Goal: Task Accomplishment & Management: Manage account settings

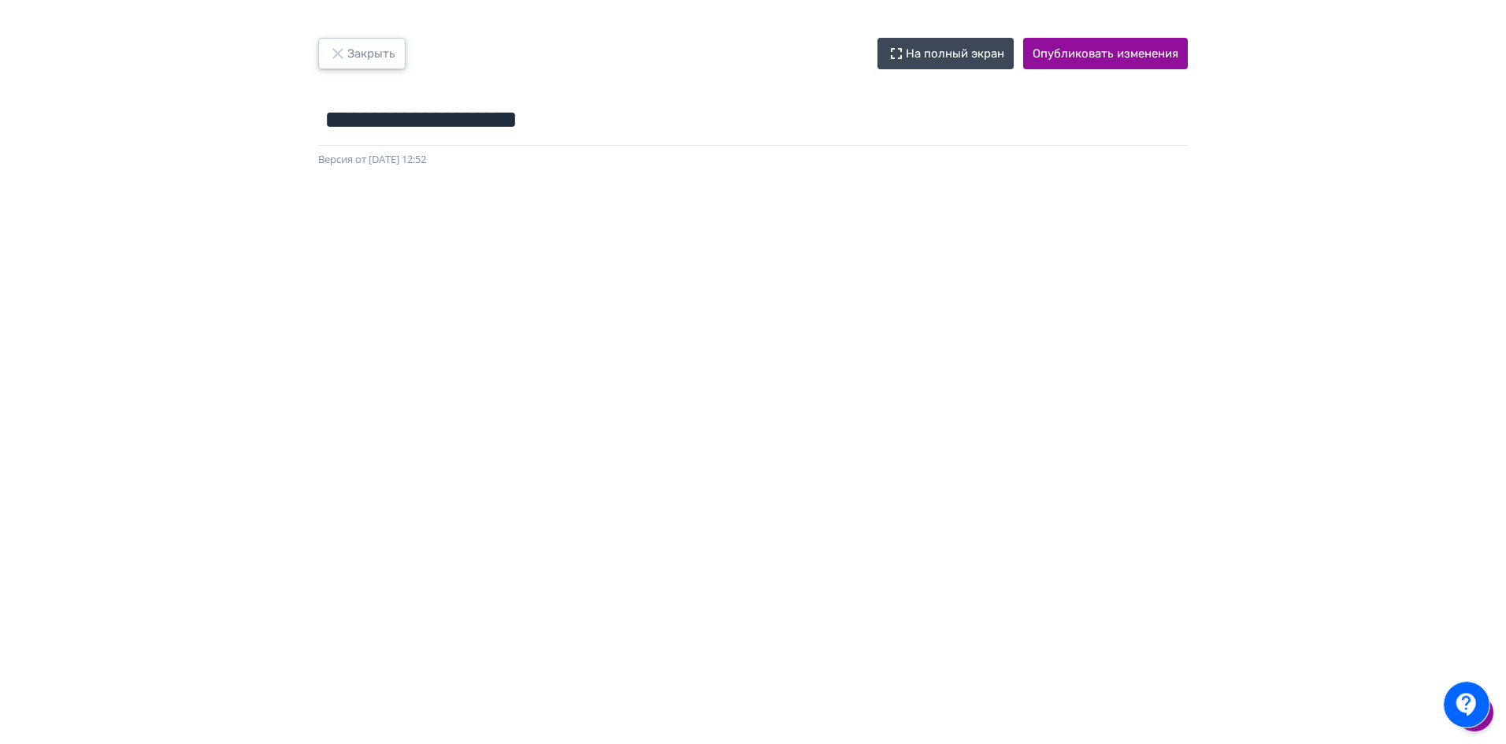
click at [395, 58] on button "Закрыть" at bounding box center [361, 54] width 87 height 32
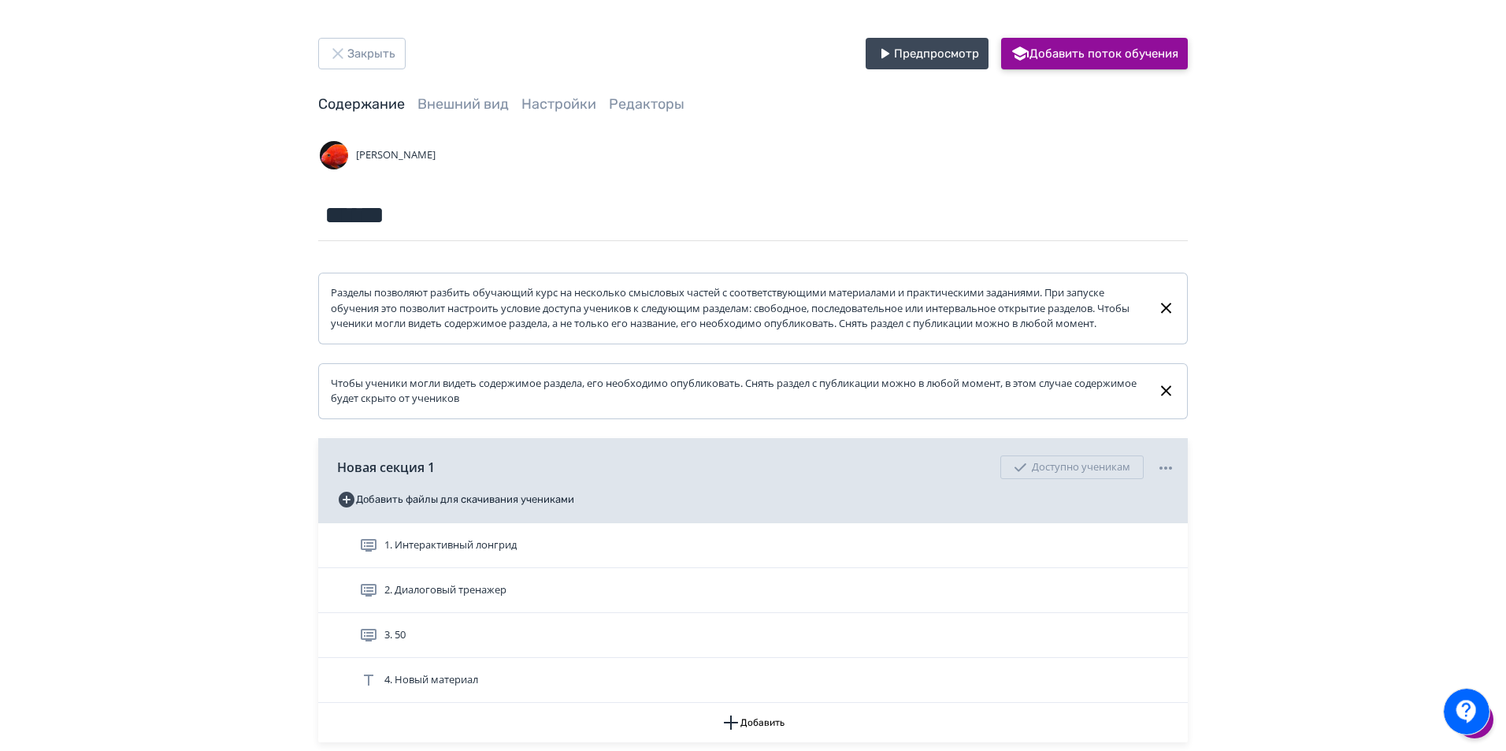
click at [1114, 58] on button "Добавить поток обучения" at bounding box center [1094, 54] width 187 height 32
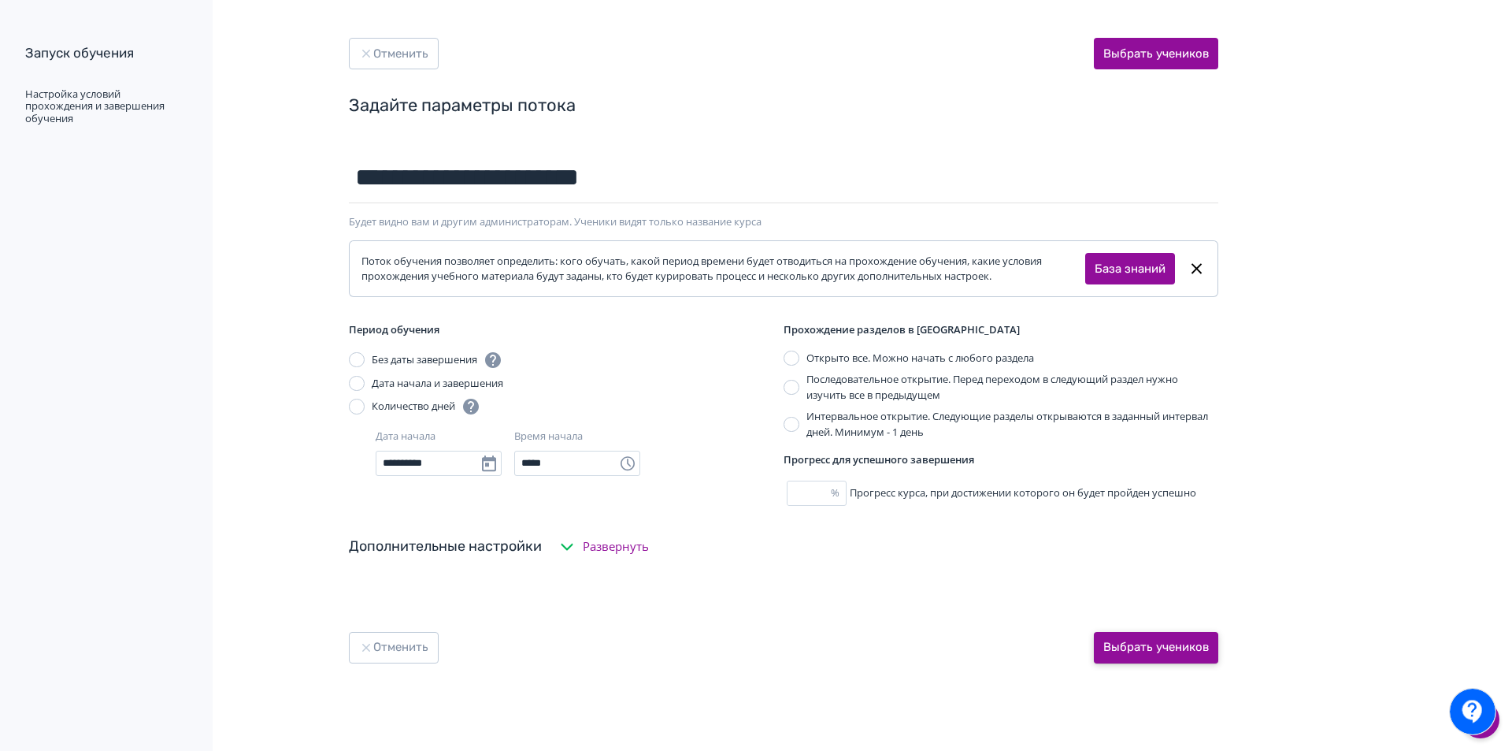
type input "**********"
click at [1180, 647] on button "Выбрать учеников" at bounding box center [1156, 648] width 124 height 32
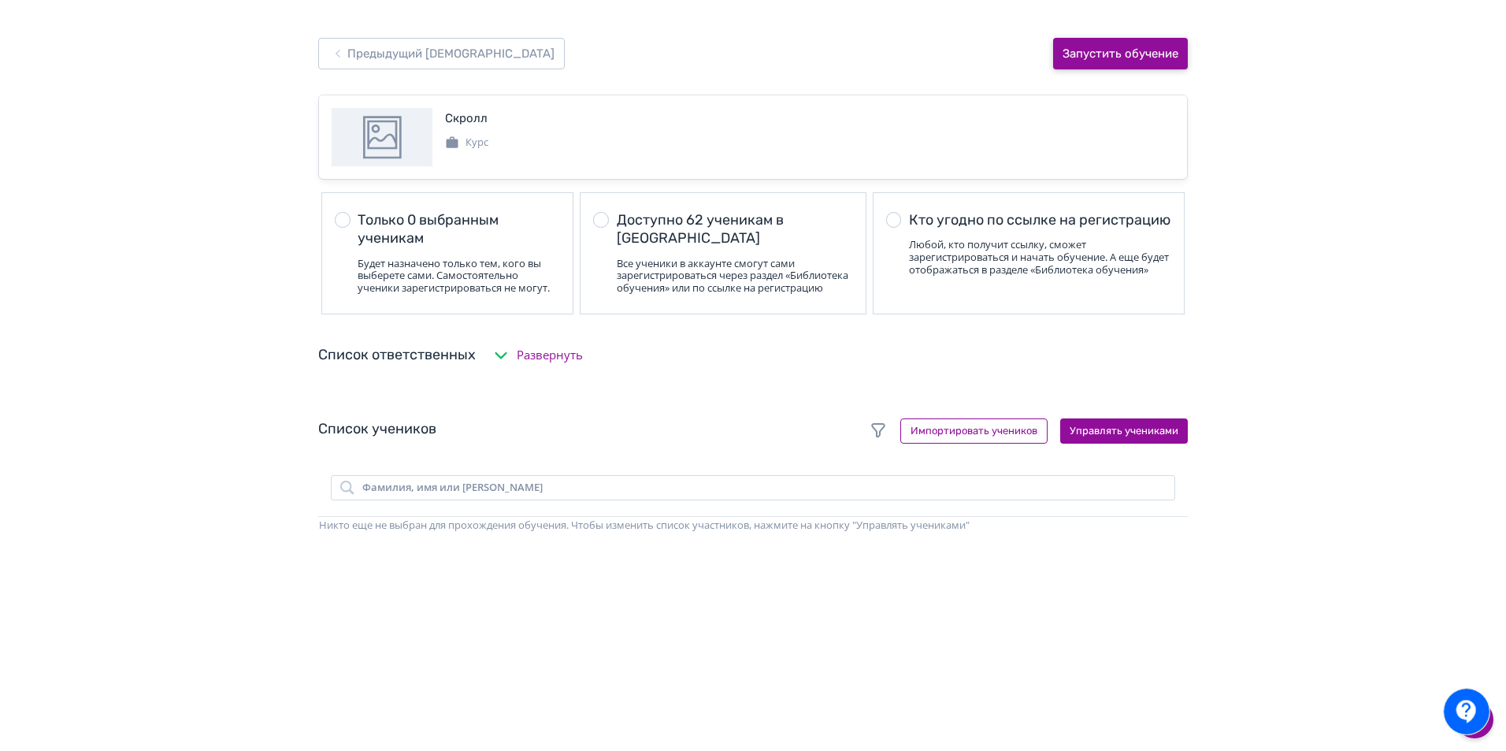
click at [1132, 53] on button "Запустить обучение" at bounding box center [1120, 54] width 135 height 32
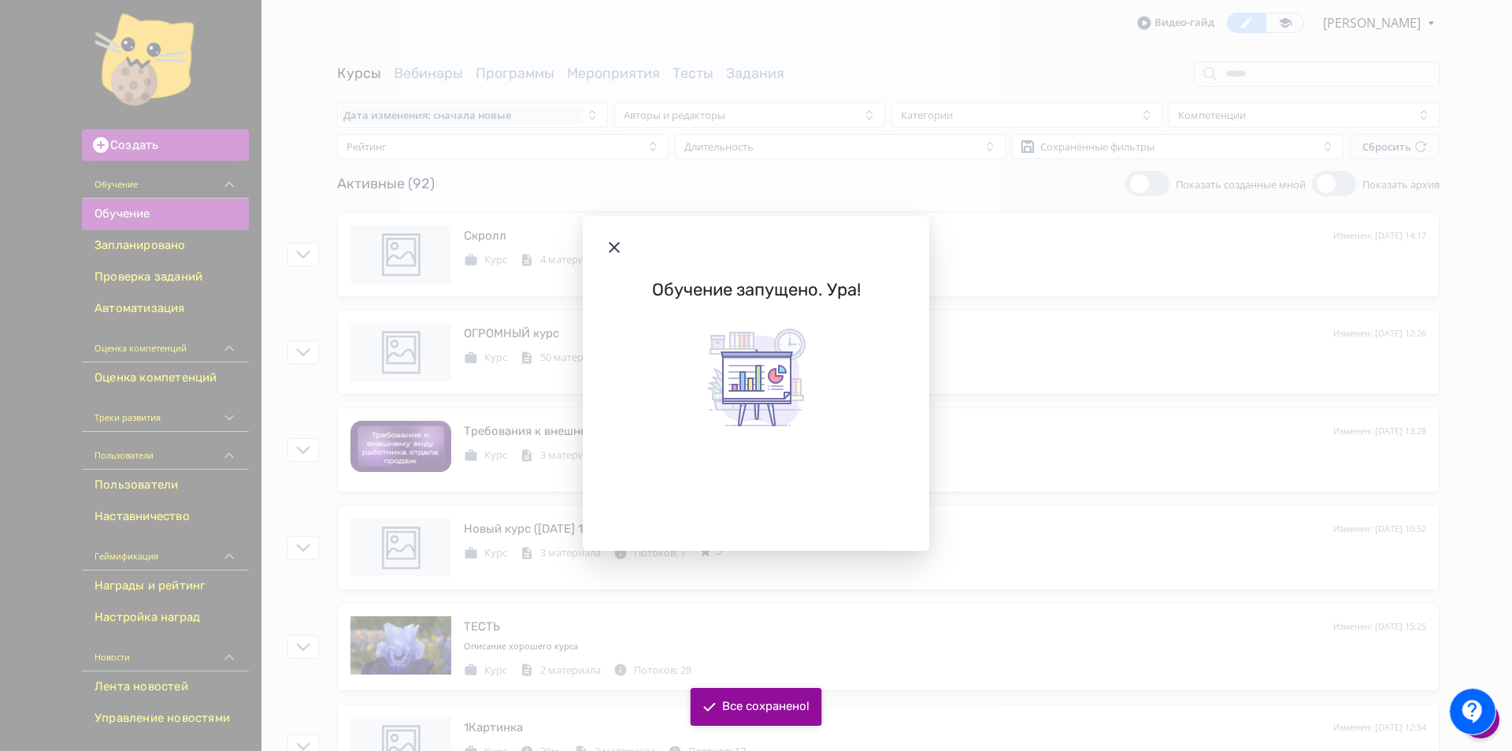
click at [610, 240] on icon "Modal" at bounding box center [614, 247] width 19 height 19
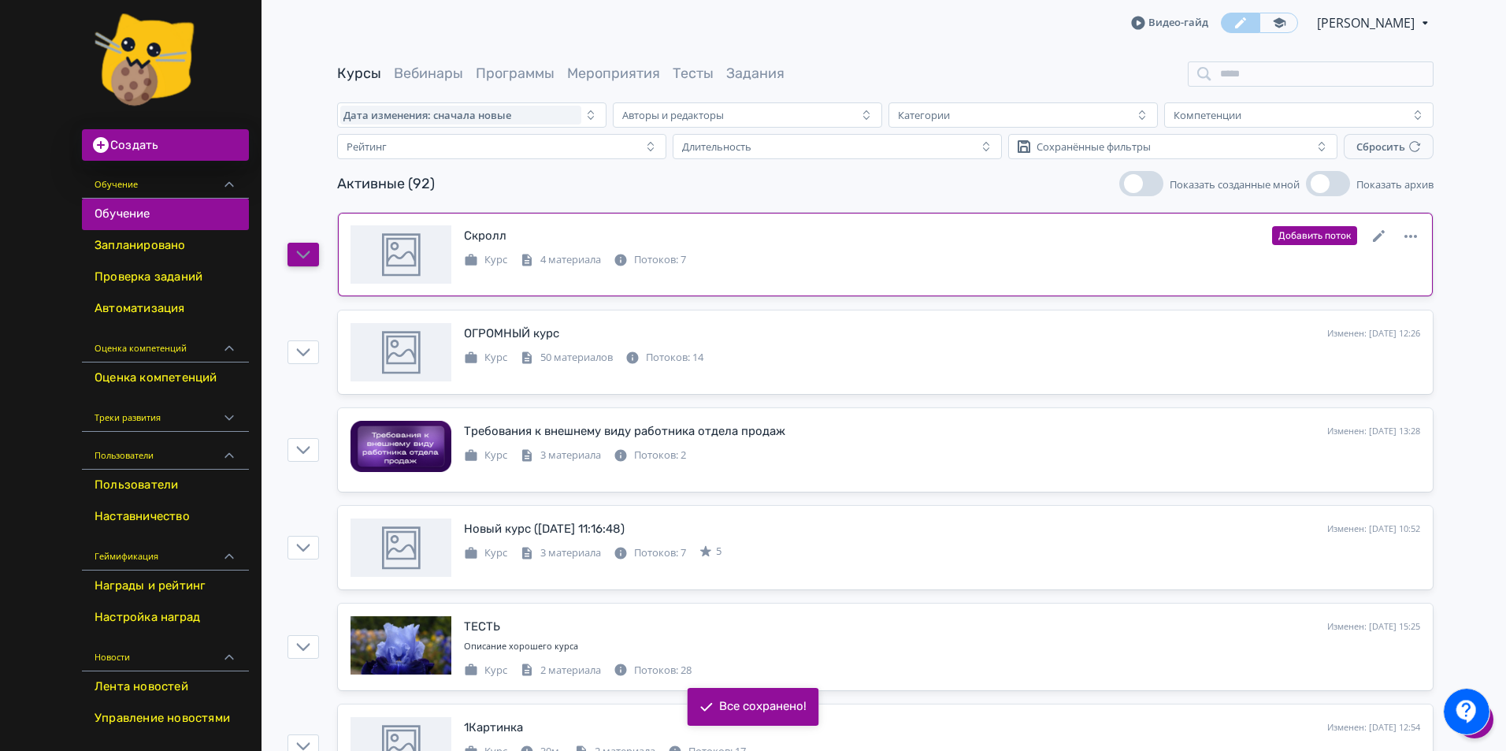
click at [298, 255] on icon "button" at bounding box center [303, 254] width 14 height 14
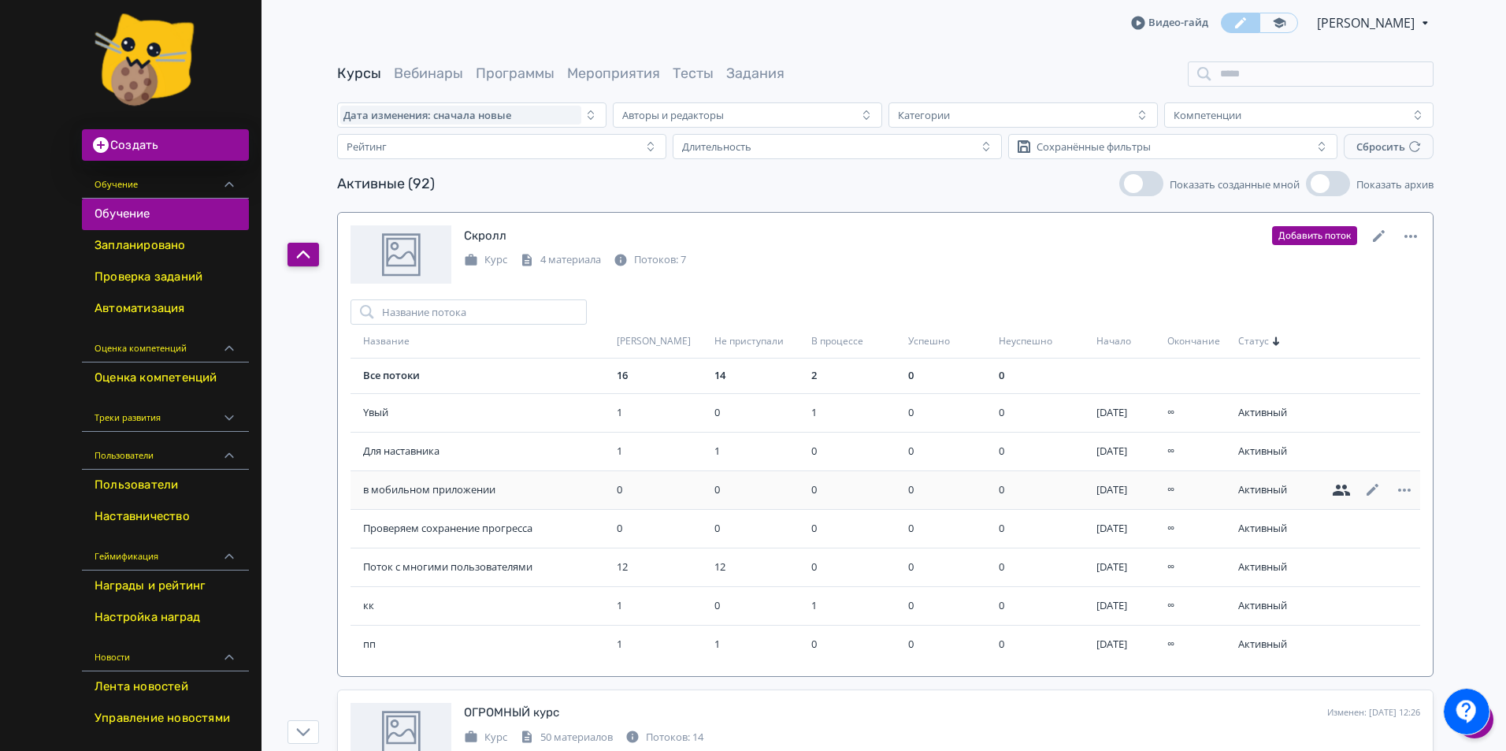
click at [1347, 494] on icon at bounding box center [1340, 489] width 17 height 11
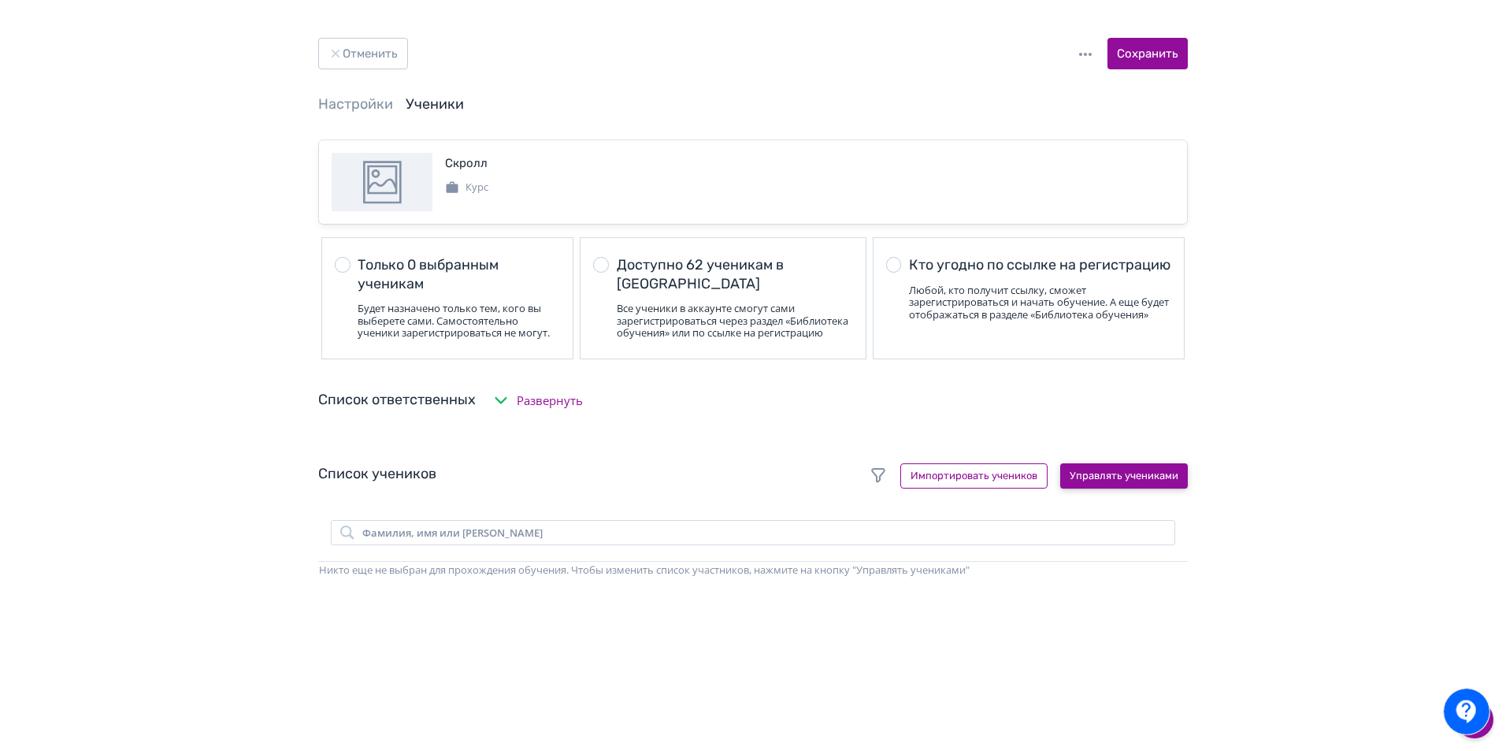
click at [1142, 488] on button "Управлять учениками" at bounding box center [1124, 475] width 128 height 25
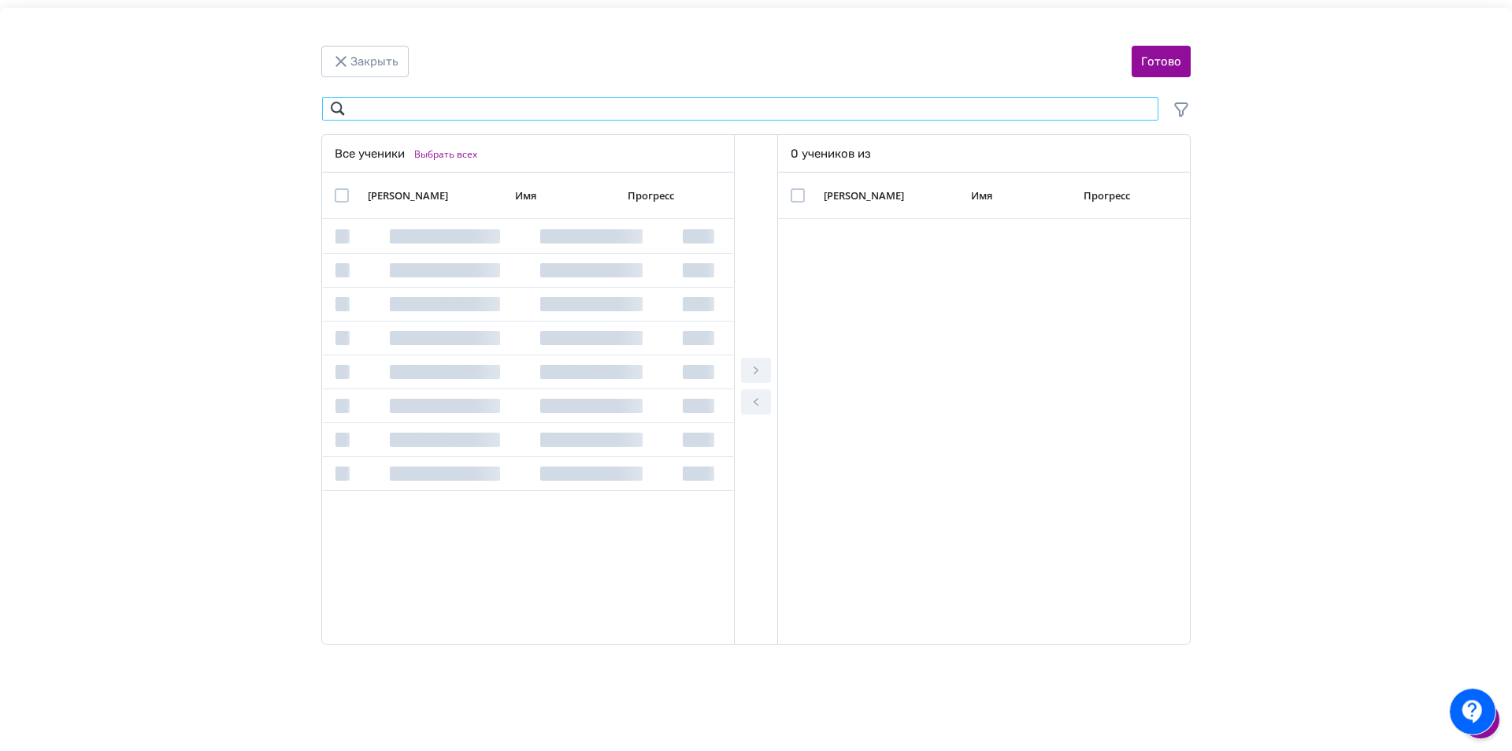
click at [784, 117] on input "Modal" at bounding box center [740, 108] width 838 height 25
type input "*"
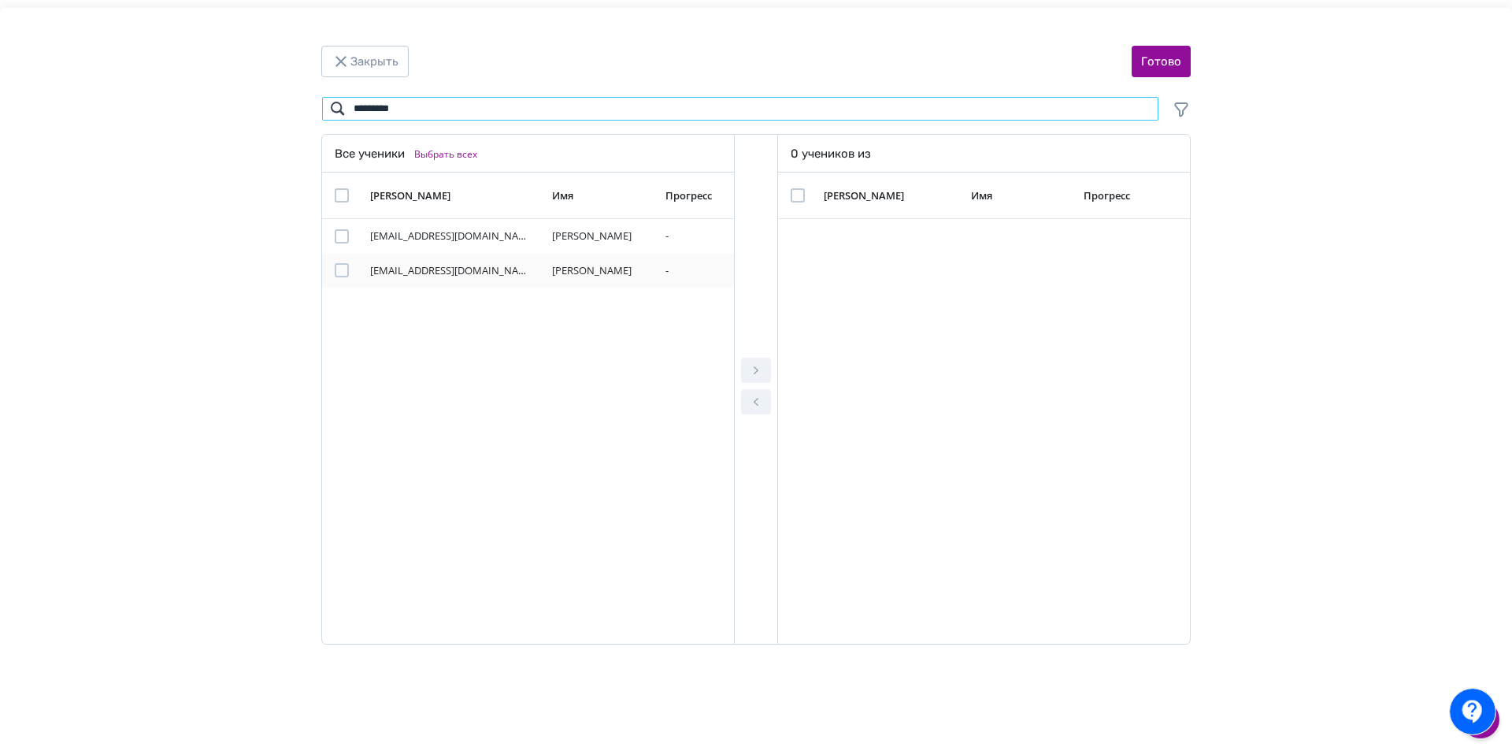
type input "*********"
click at [347, 266] on div "Modal" at bounding box center [349, 270] width 28 height 14
click at [344, 273] on div "Modal" at bounding box center [342, 270] width 14 height 14
click at [761, 366] on icon "Modal" at bounding box center [756, 370] width 19 height 19
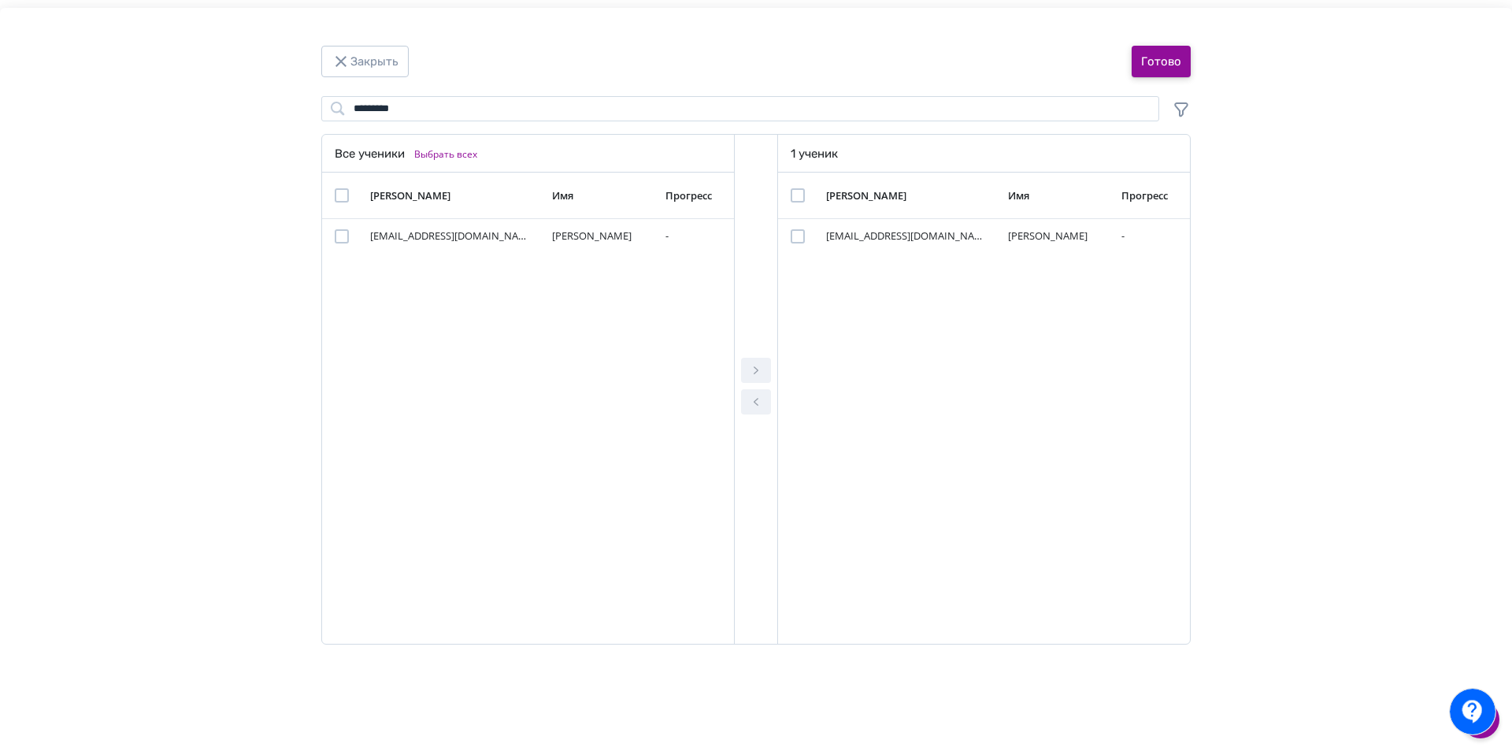
click at [1171, 57] on button "Готово" at bounding box center [1161, 62] width 59 height 32
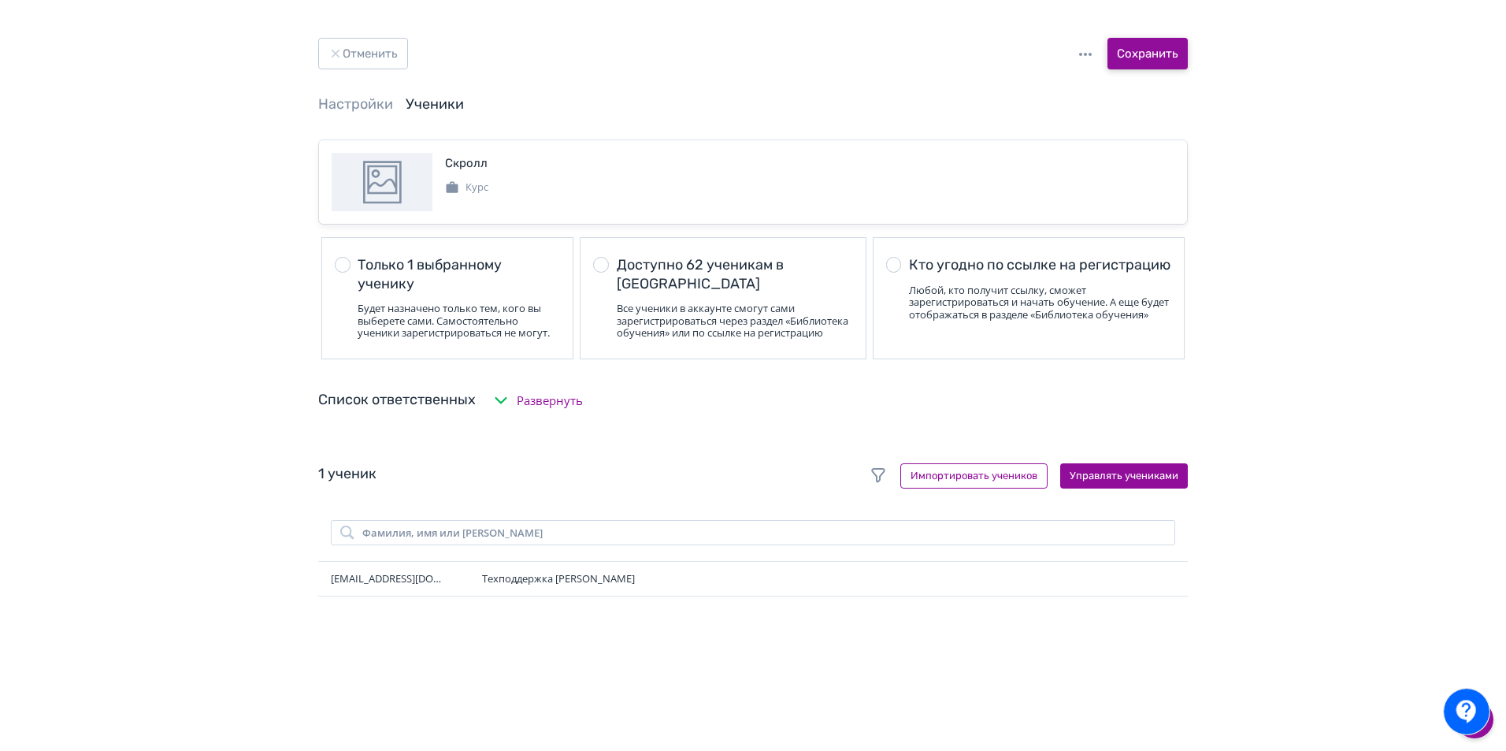
click at [1170, 57] on button "Сохранить" at bounding box center [1147, 54] width 80 height 32
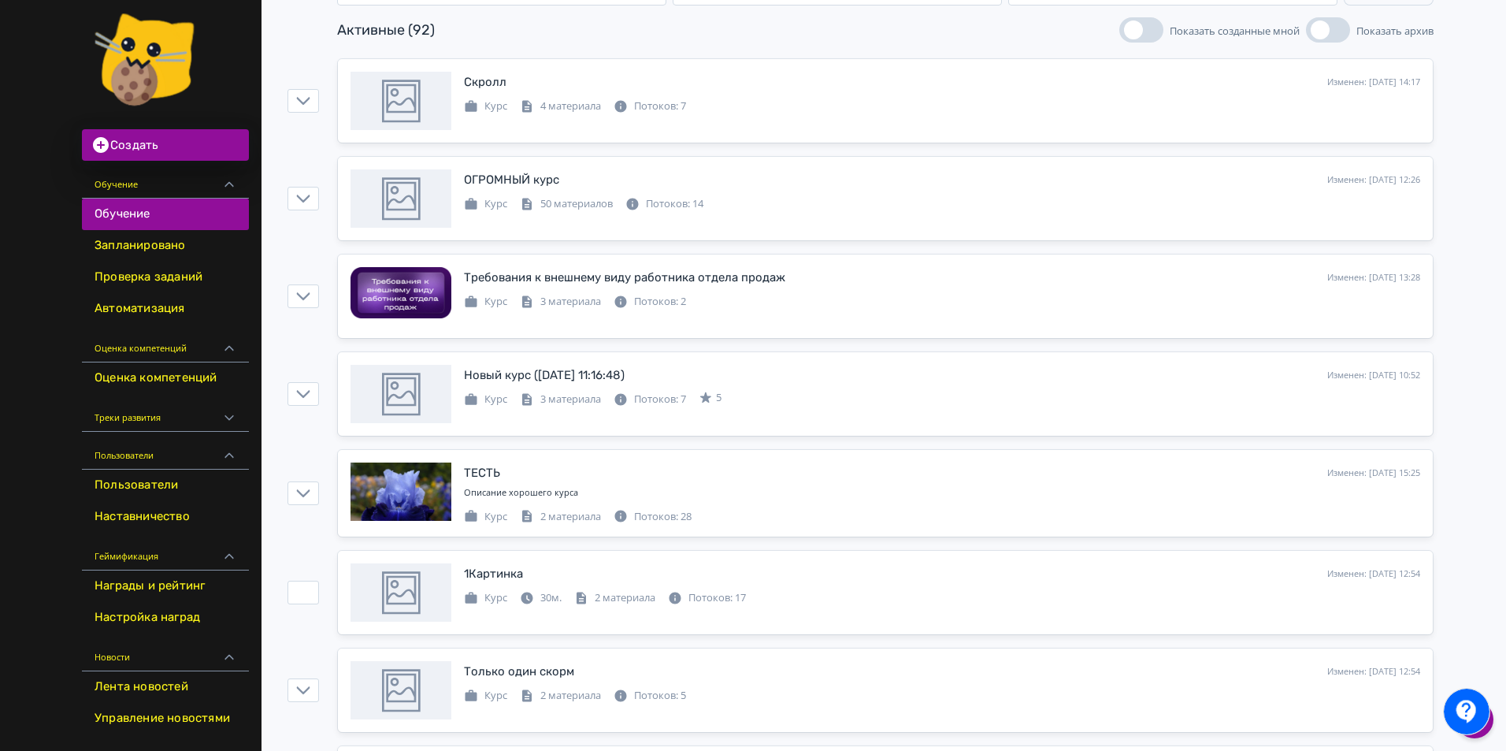
scroll to position [158, 0]
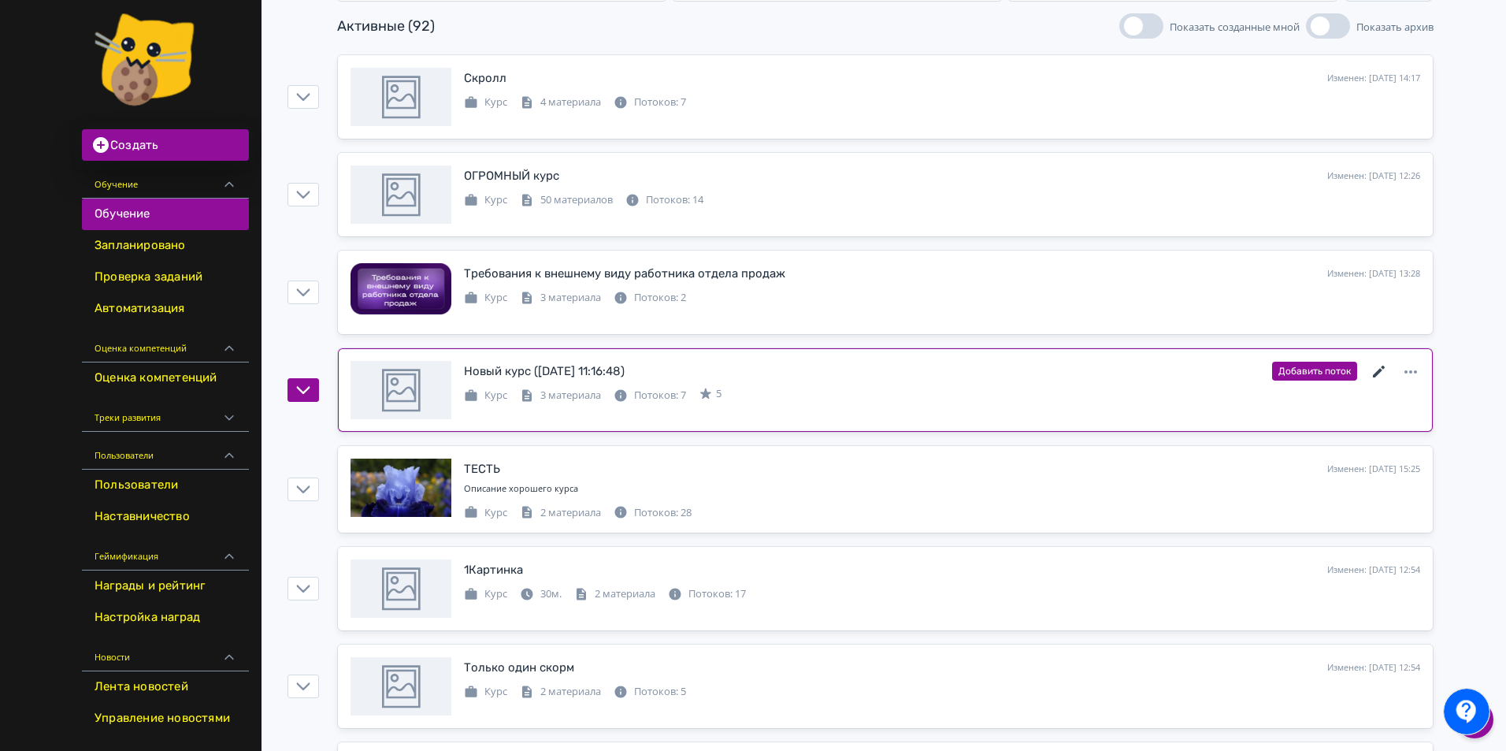
click at [1379, 367] on icon at bounding box center [1379, 371] width 19 height 19
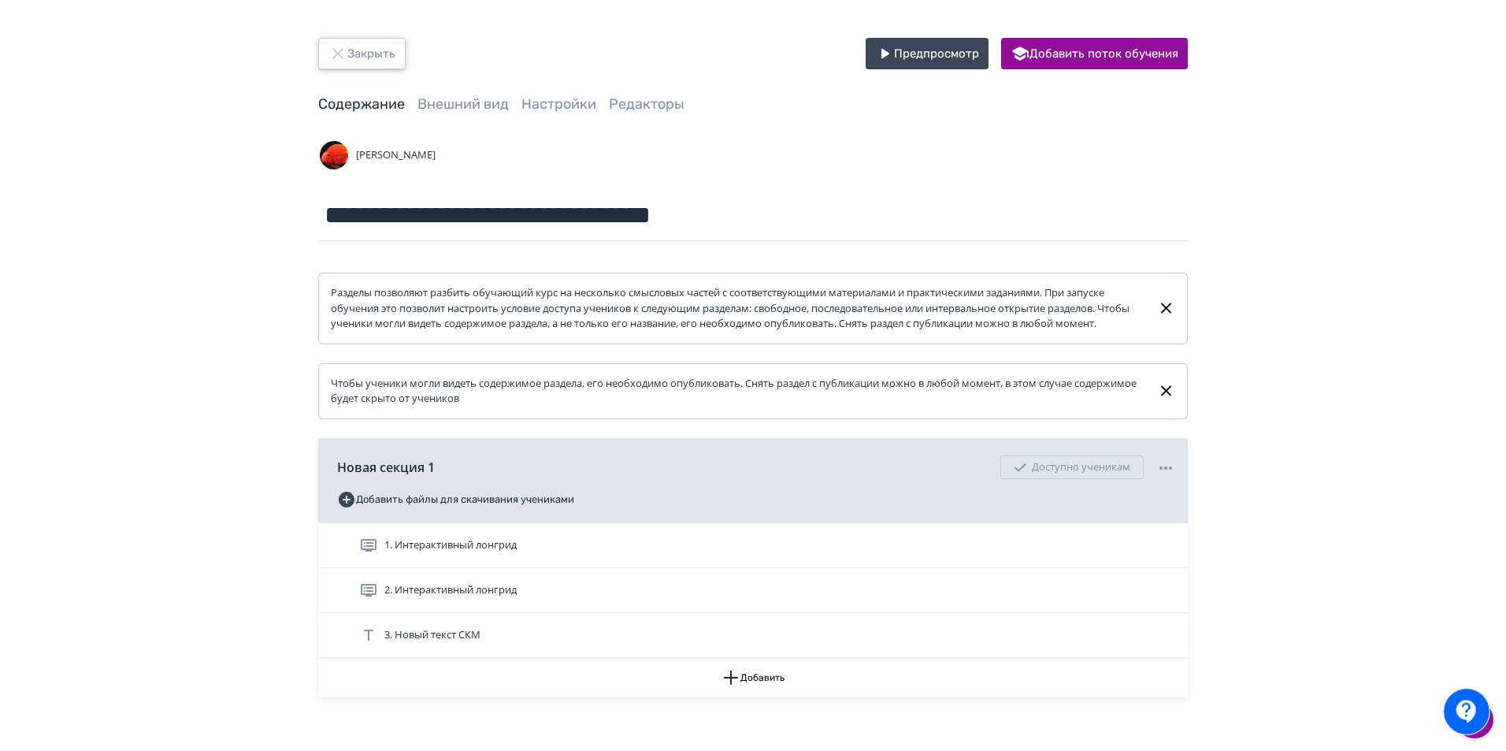
click at [347, 54] on icon "button" at bounding box center [337, 53] width 19 height 19
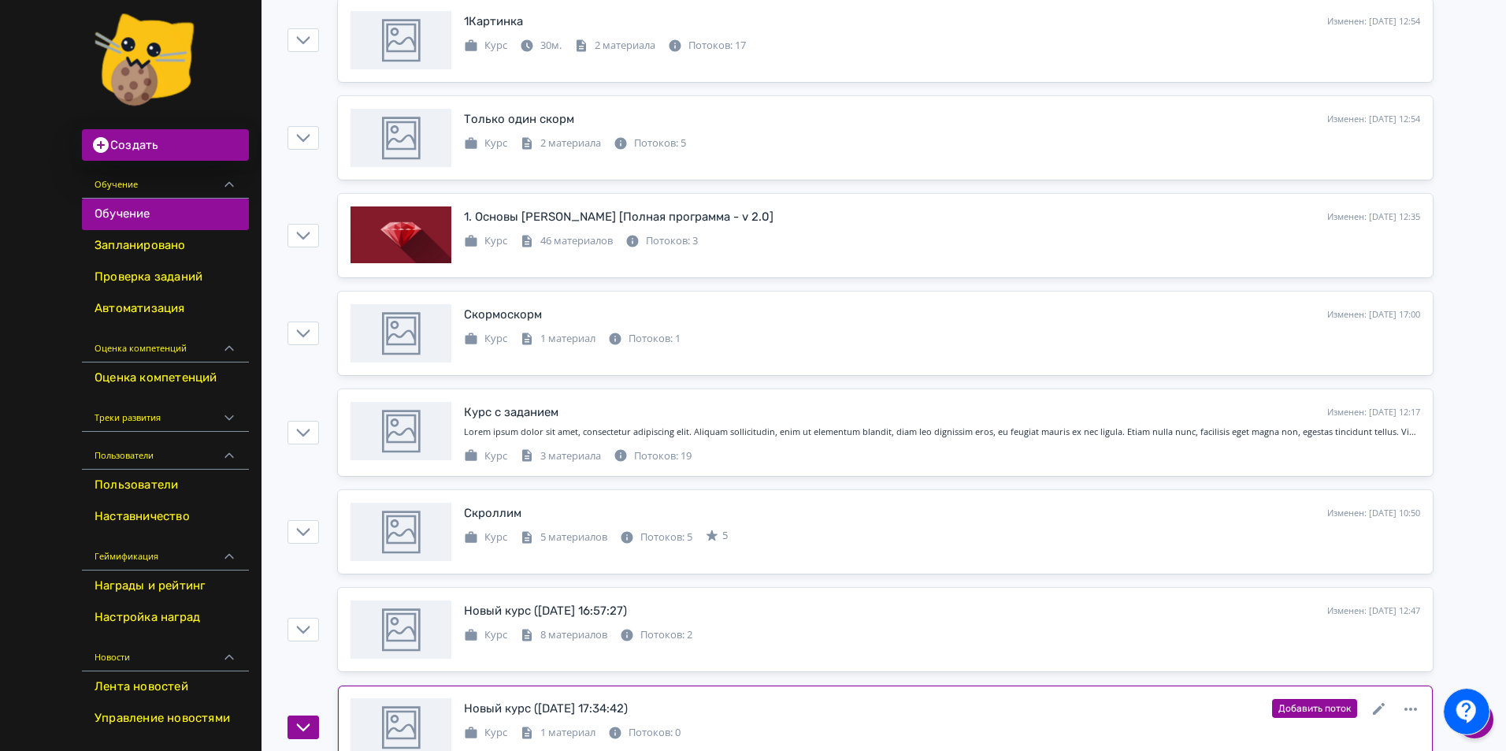
scroll to position [945, 0]
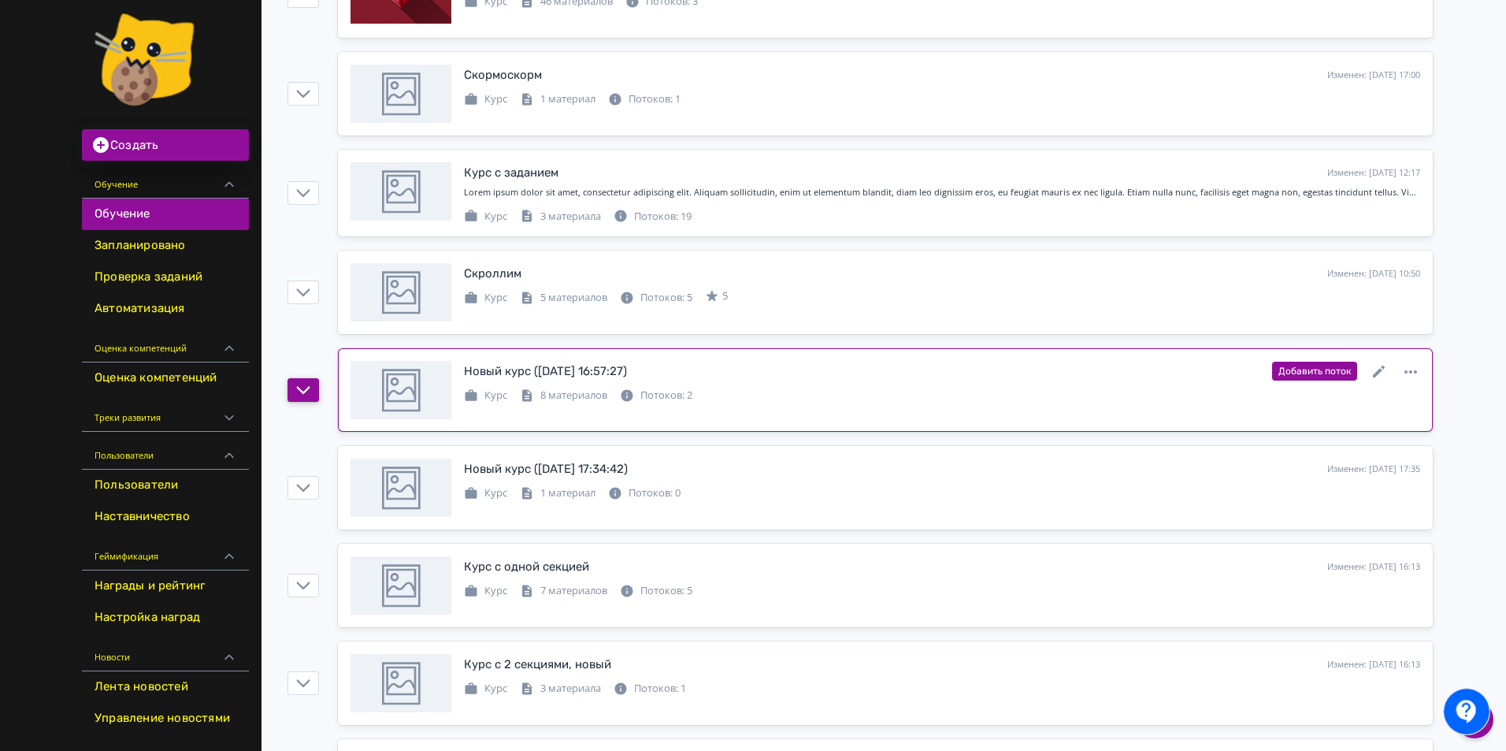
click at [300, 393] on icon "button" at bounding box center [303, 390] width 14 height 14
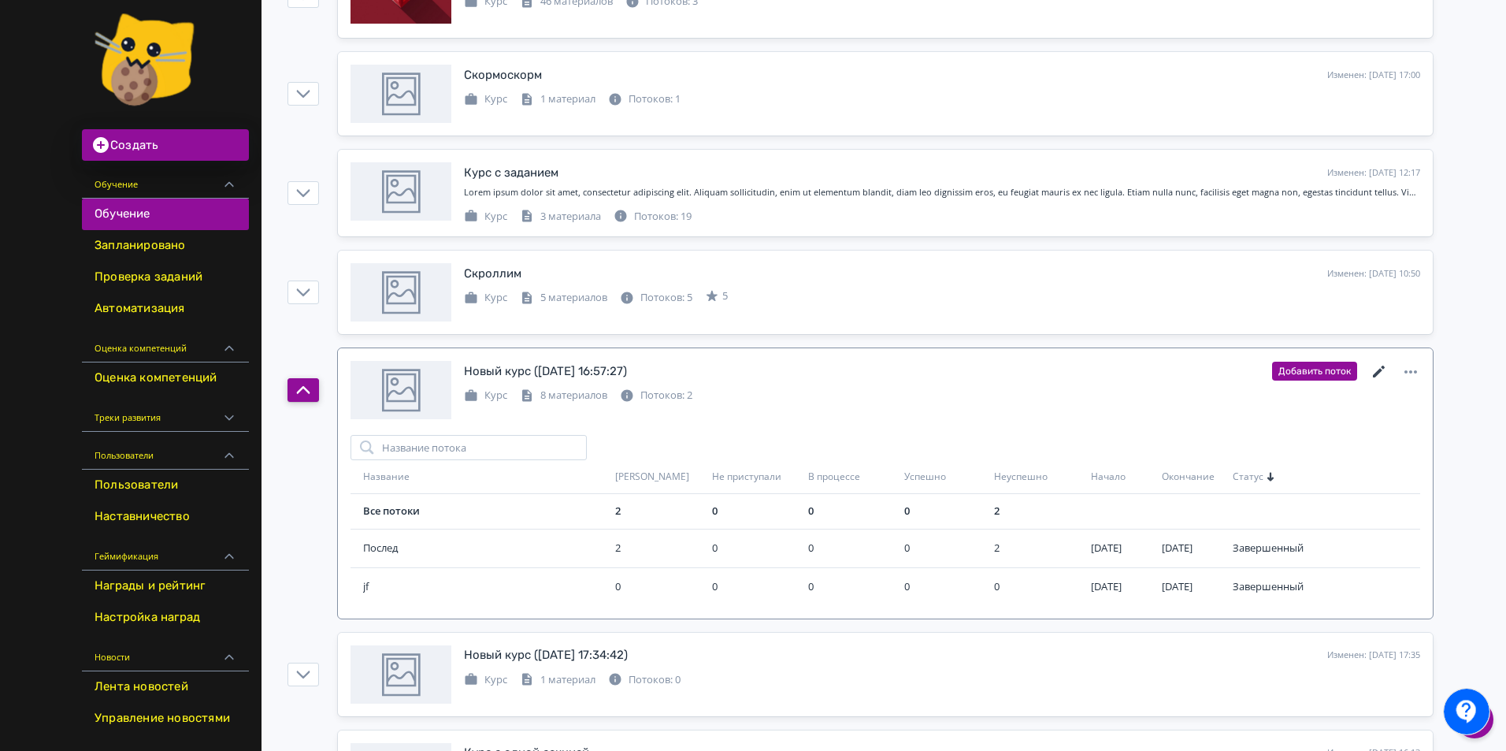
click at [1384, 376] on icon at bounding box center [1379, 371] width 19 height 19
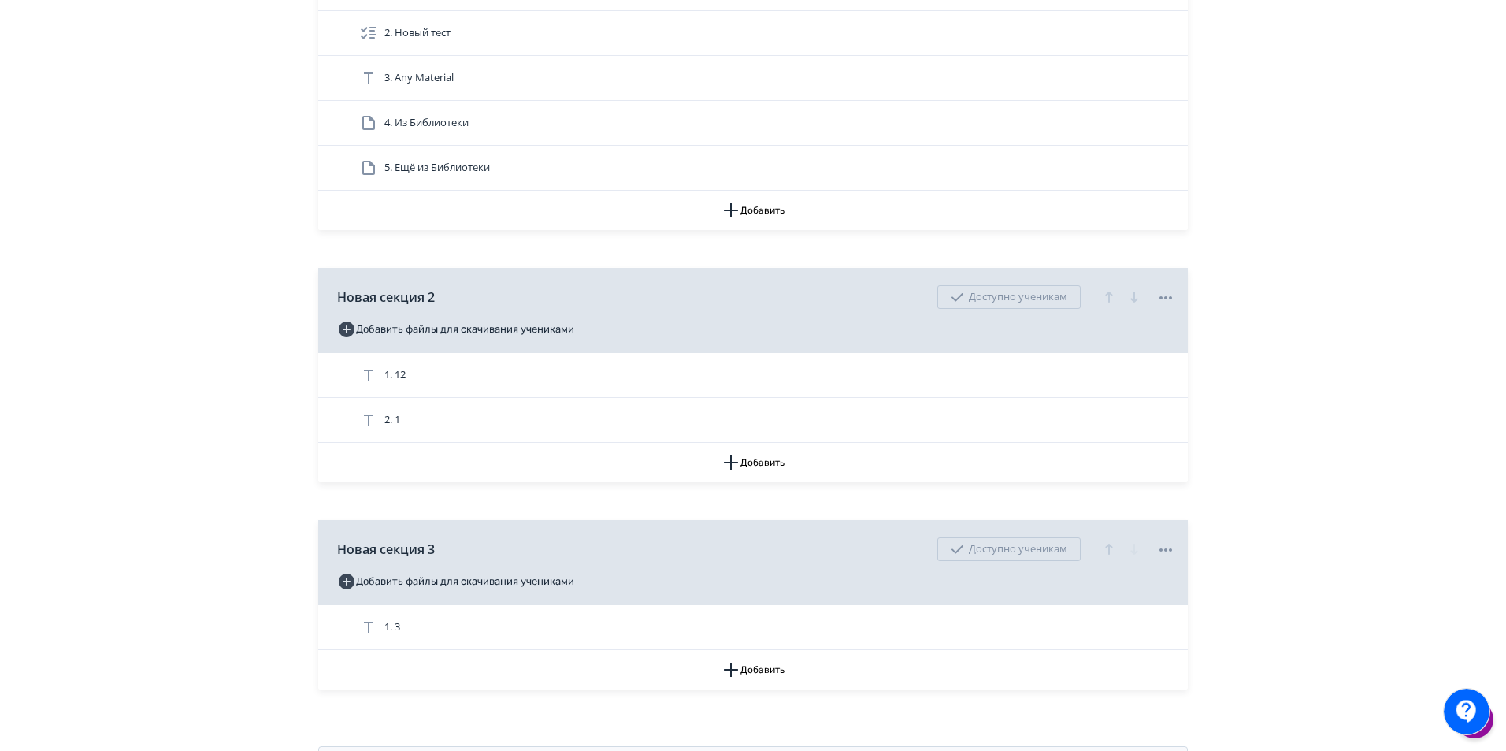
scroll to position [643, 0]
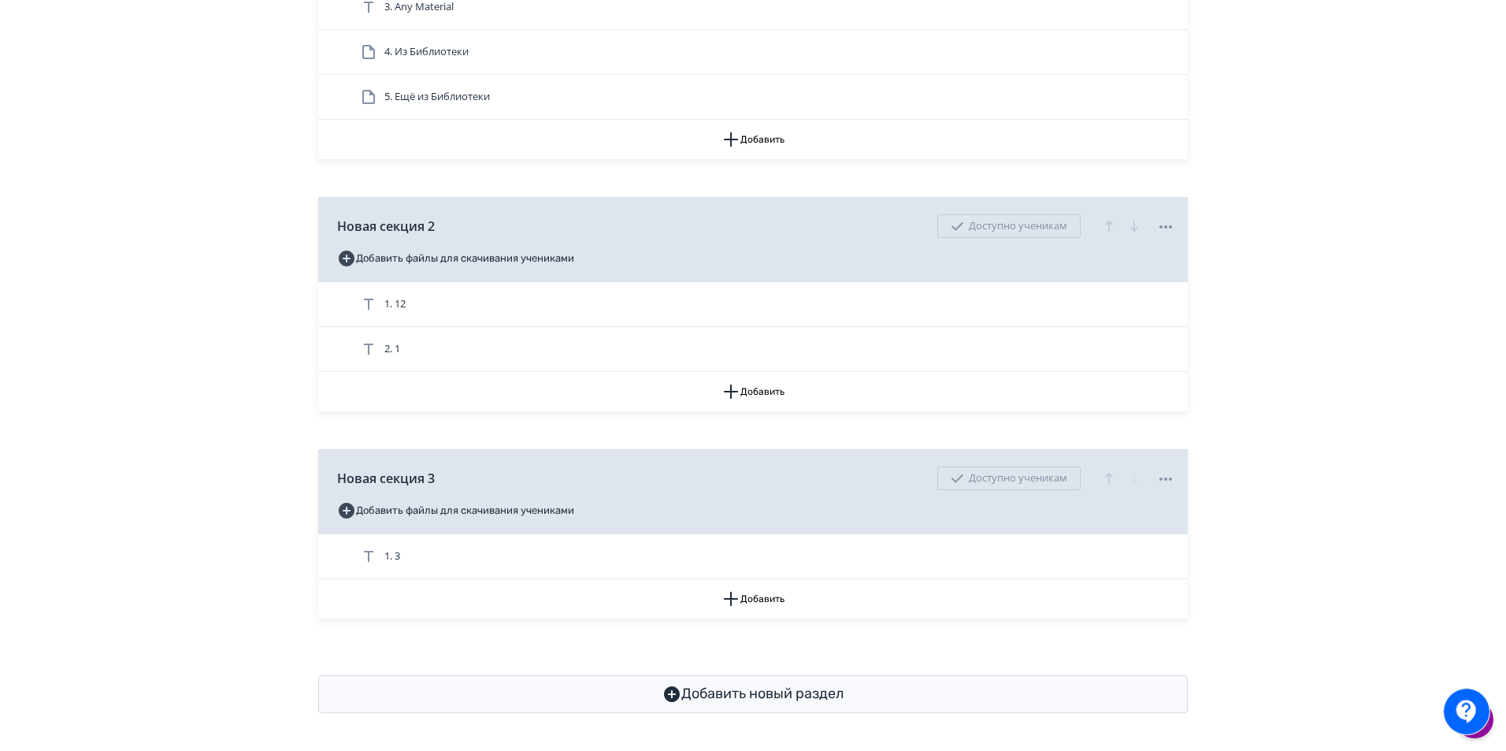
click at [1377, 535] on div "**********" at bounding box center [753, 61] width 1506 height 1378
click at [774, 689] on button "Добавить новый раздел" at bounding box center [752, 694] width 869 height 38
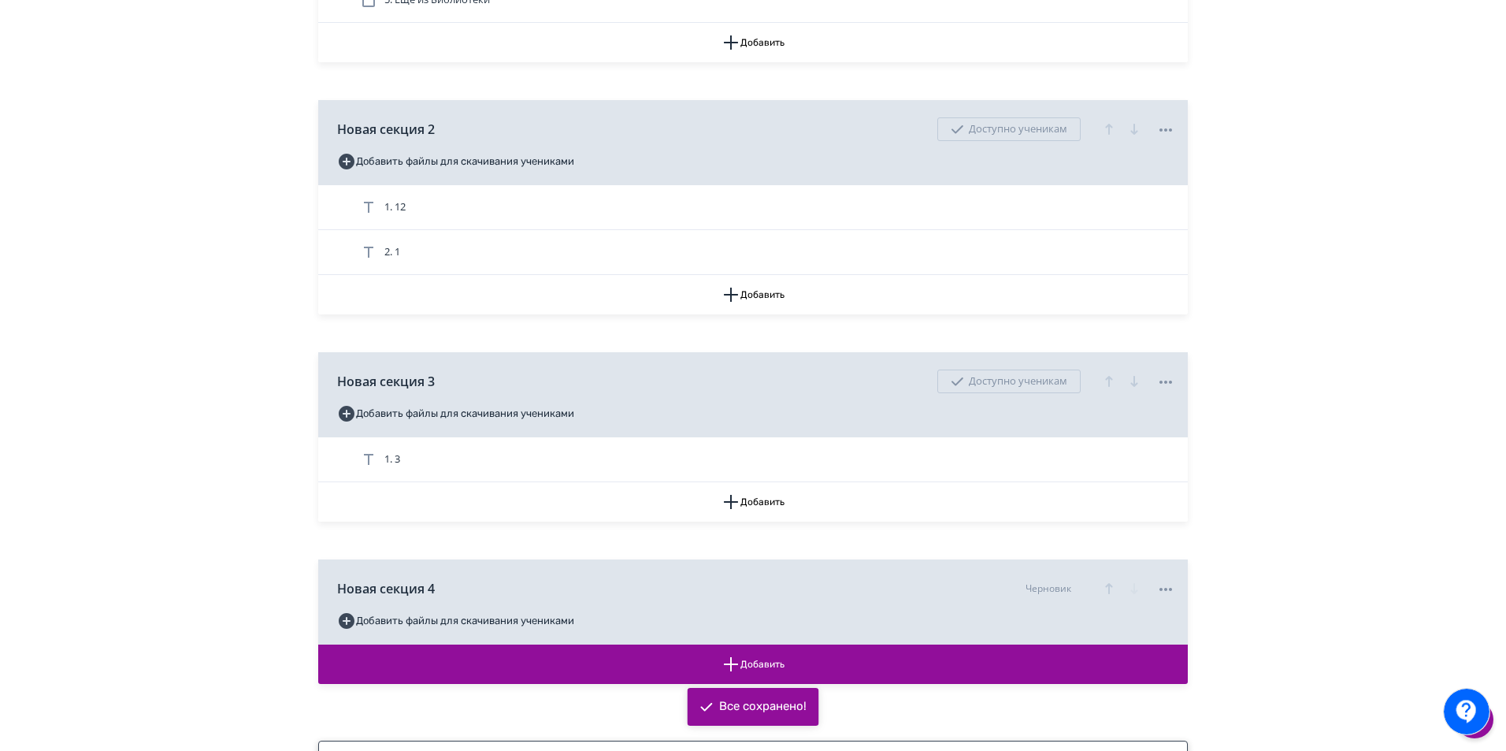
scroll to position [805, 0]
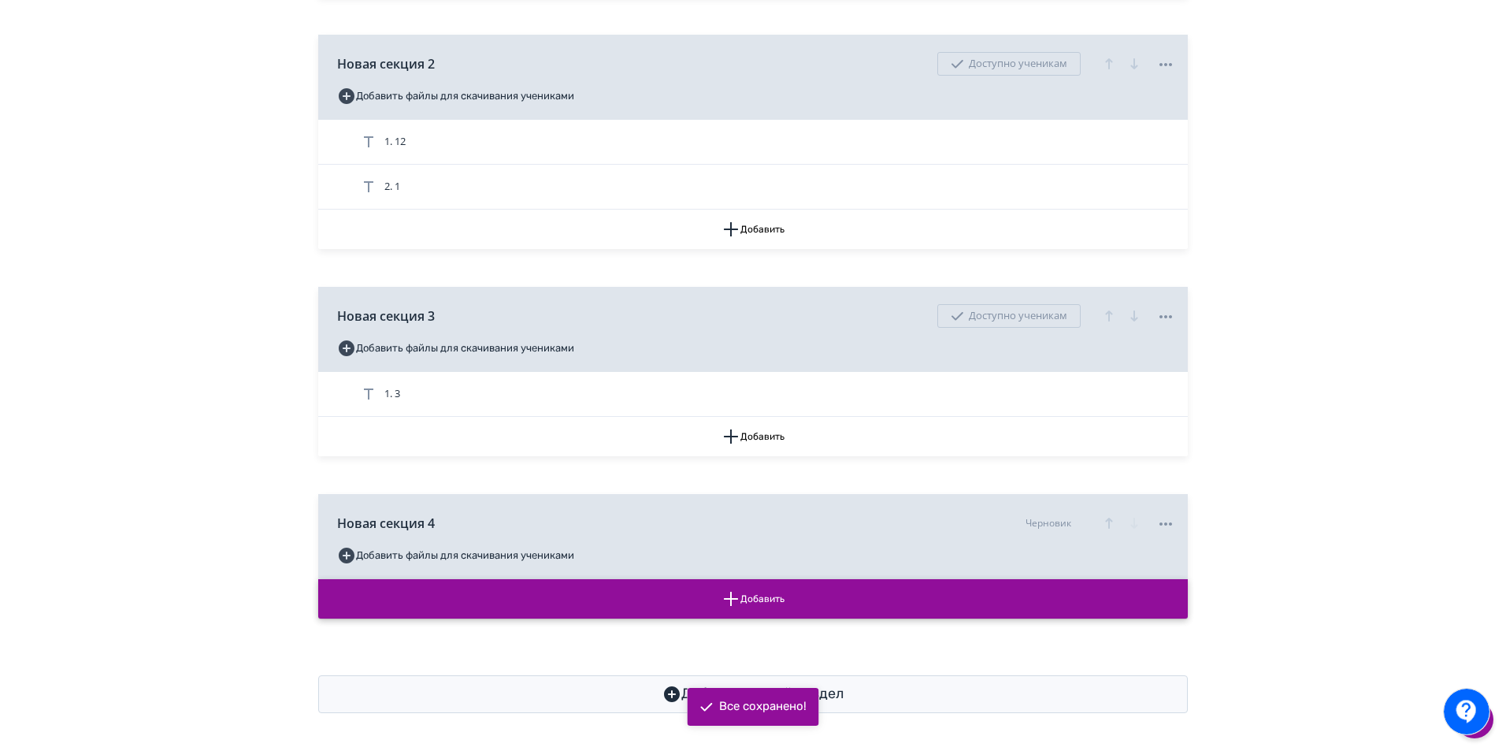
click at [742, 600] on button "Добавить" at bounding box center [752, 598] width 869 height 39
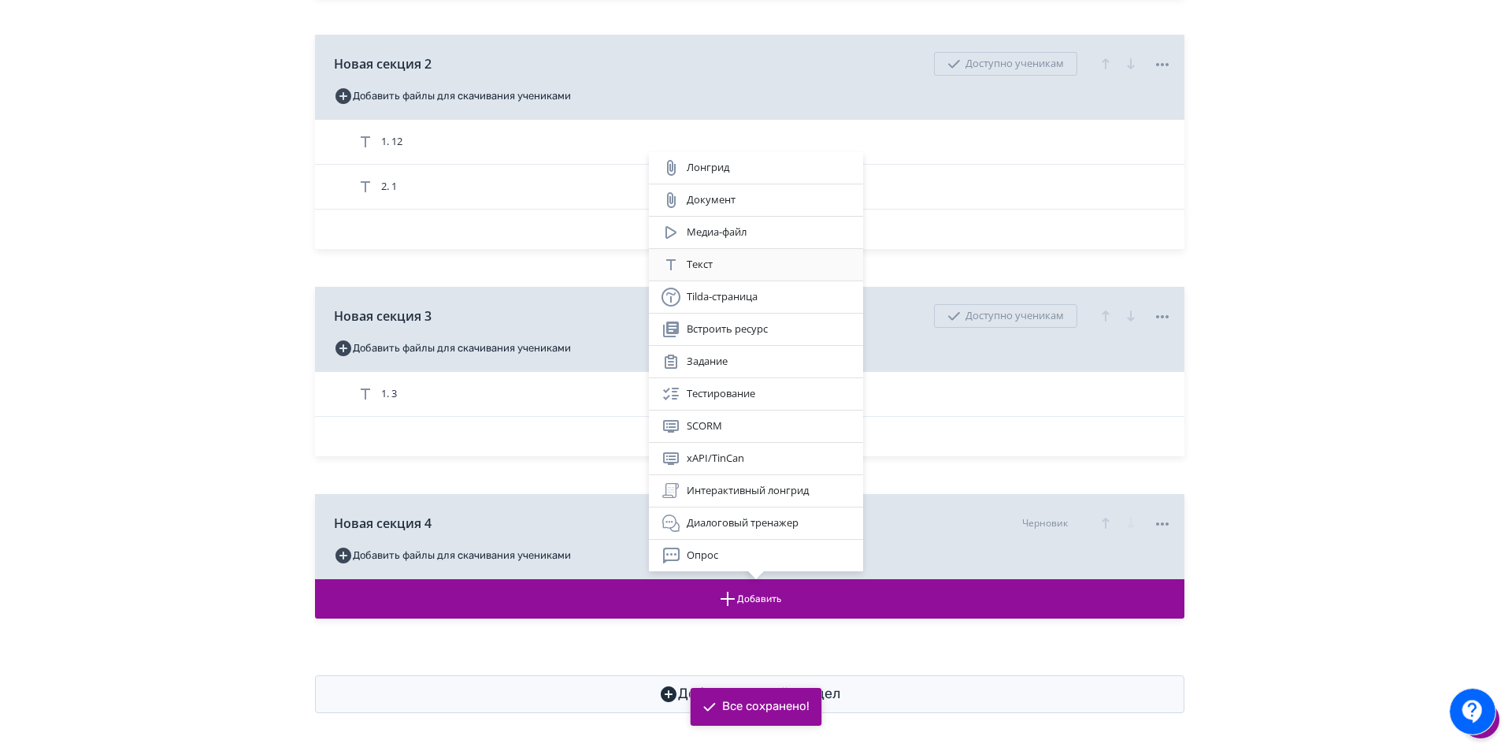
click at [743, 261] on div "Текст" at bounding box center [756, 264] width 189 height 19
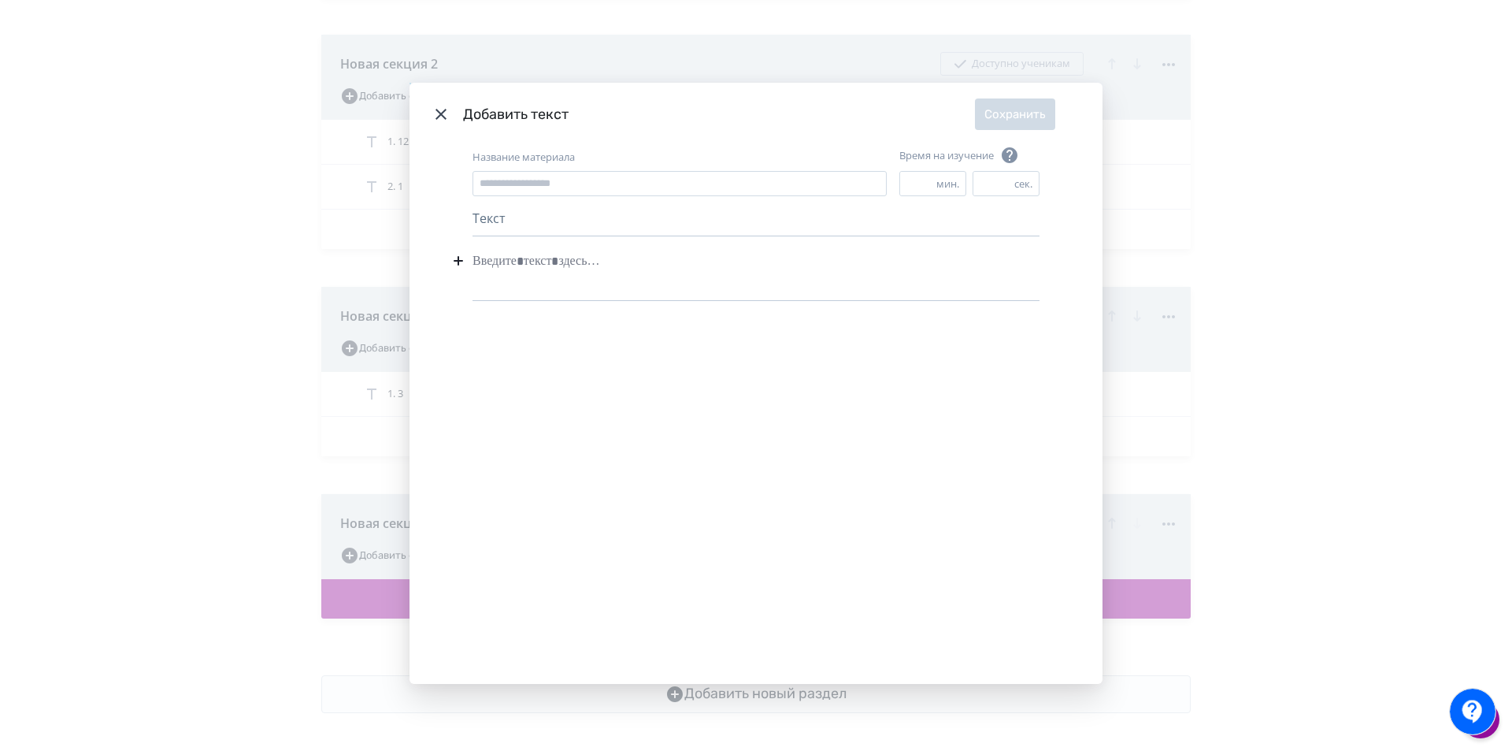
click at [543, 263] on div "Modal" at bounding box center [756, 261] width 567 height 30
click at [592, 186] on input "Название материала" at bounding box center [680, 183] width 414 height 25
type input "*"
click at [1003, 121] on button "Сохранить" at bounding box center [1015, 114] width 80 height 32
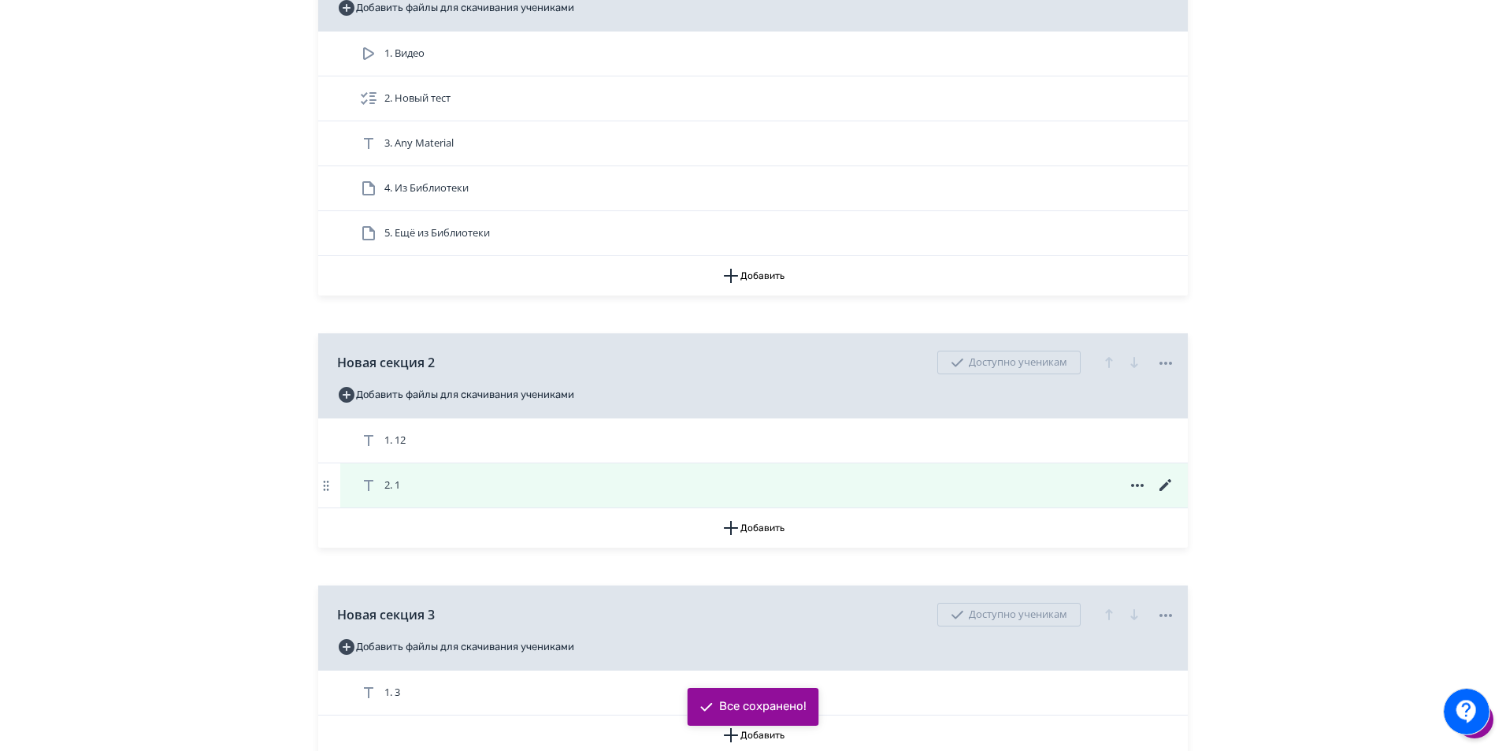
scroll to position [490, 0]
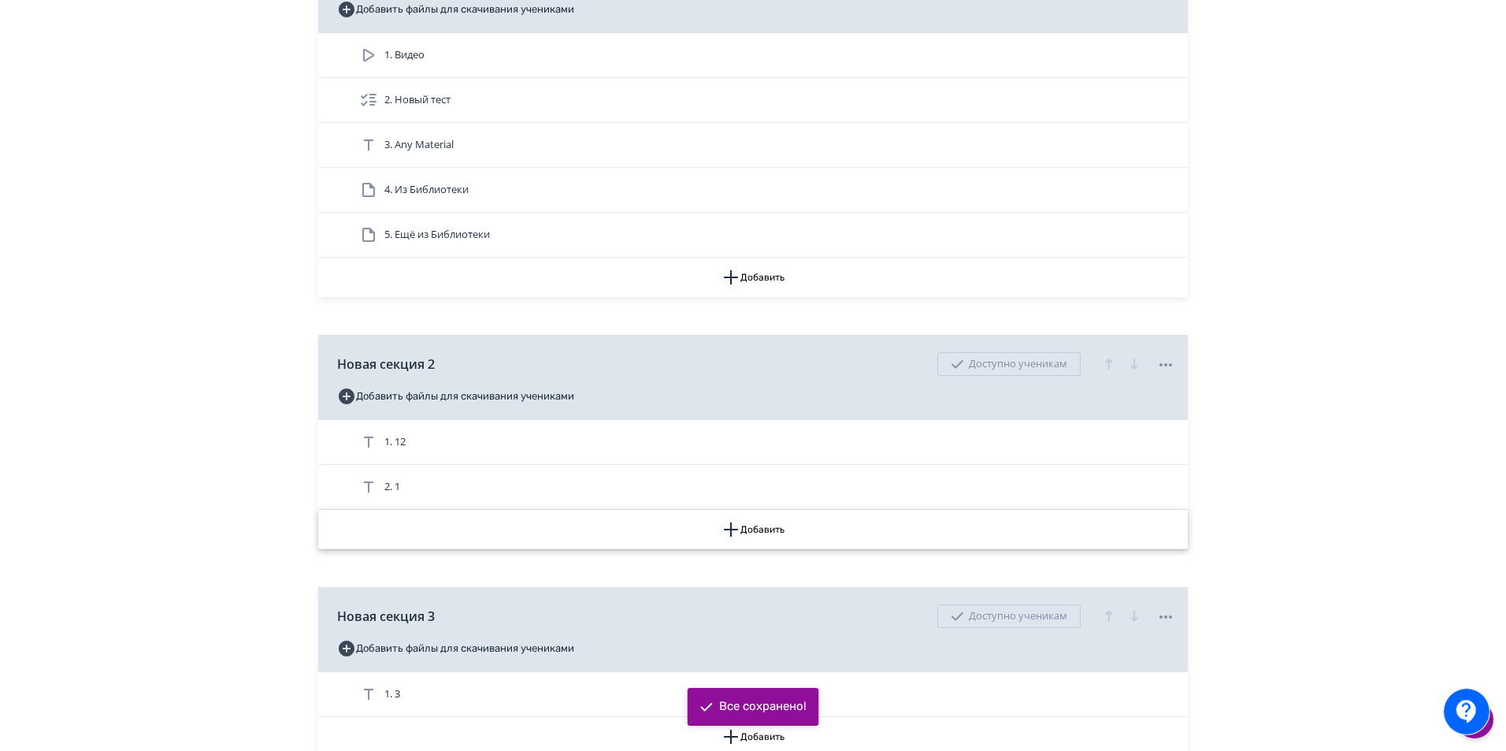
click at [736, 539] on icon "button" at bounding box center [730, 529] width 19 height 19
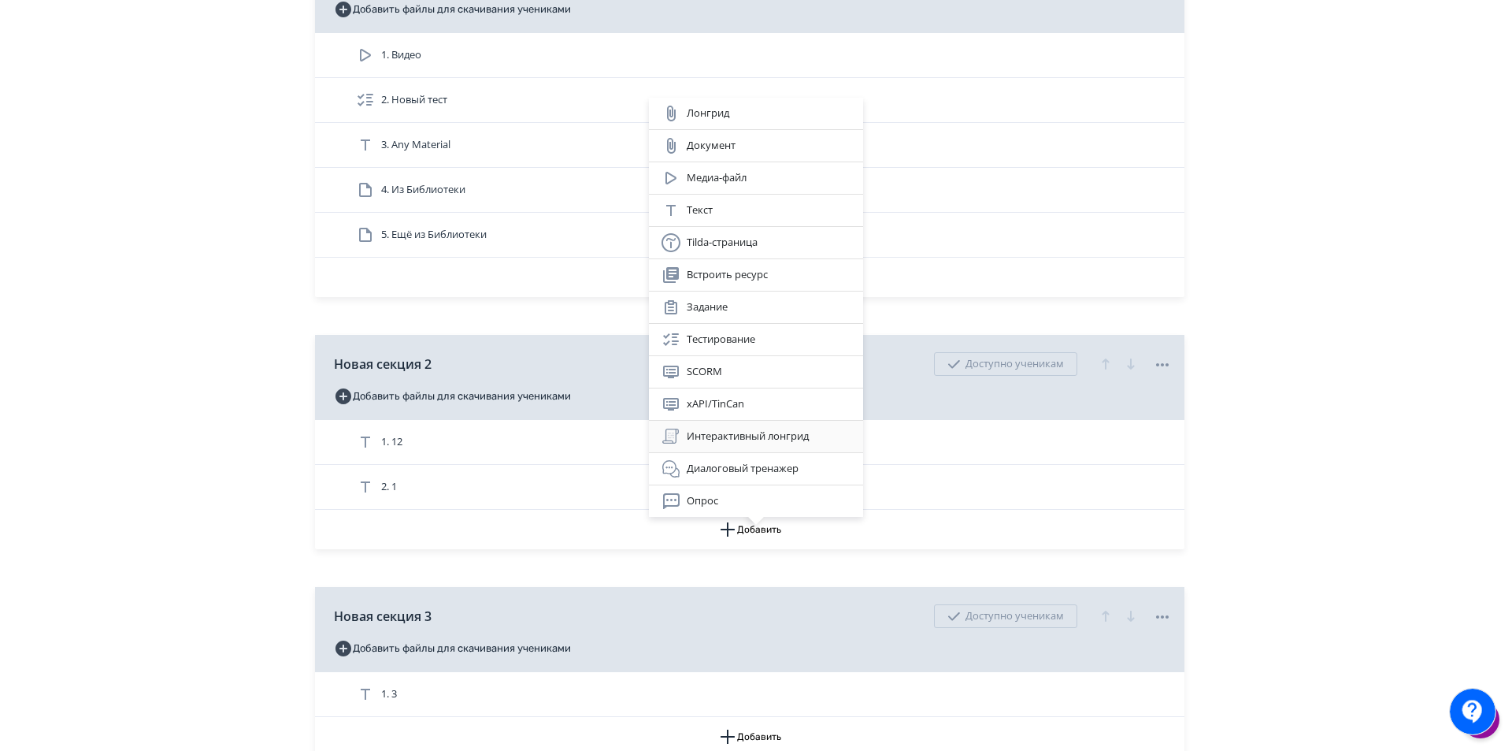
click at [757, 441] on div "Интерактивный лонгрид" at bounding box center [756, 436] width 189 height 19
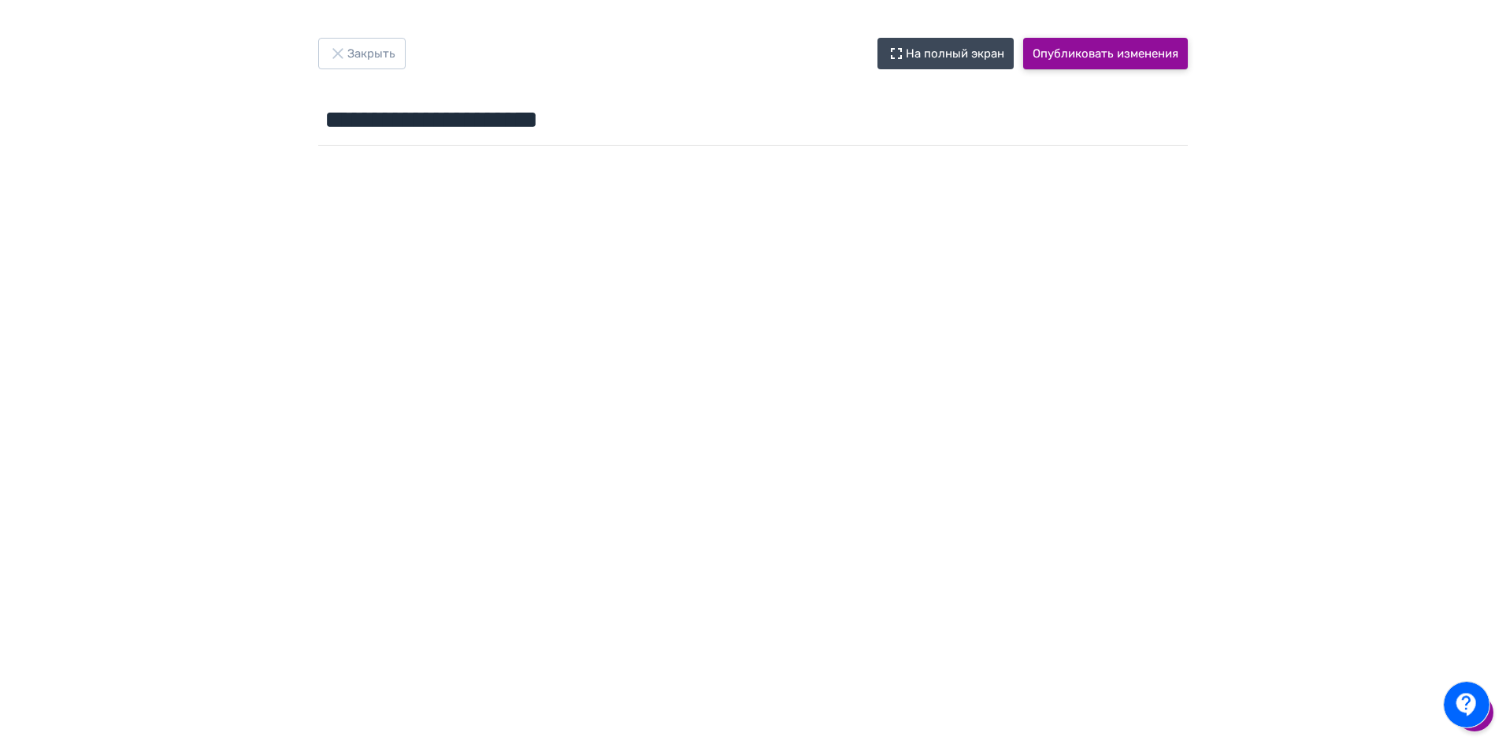
click at [1091, 65] on button "Опубликовать изменения" at bounding box center [1105, 54] width 165 height 32
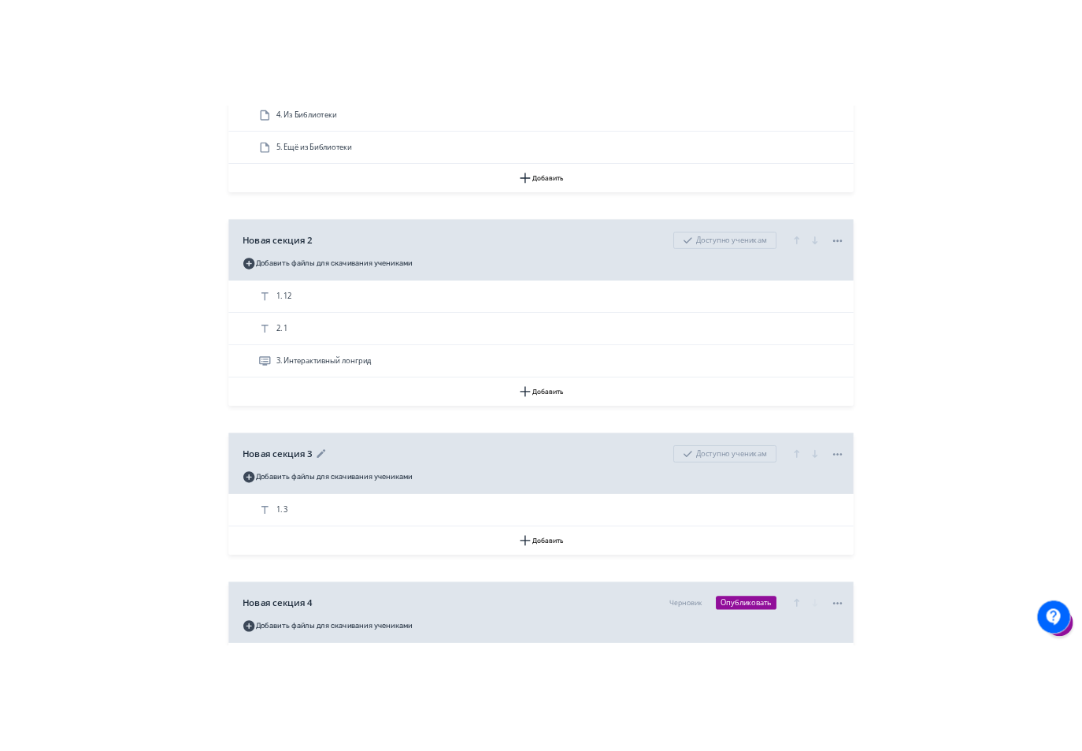
scroll to position [658, 0]
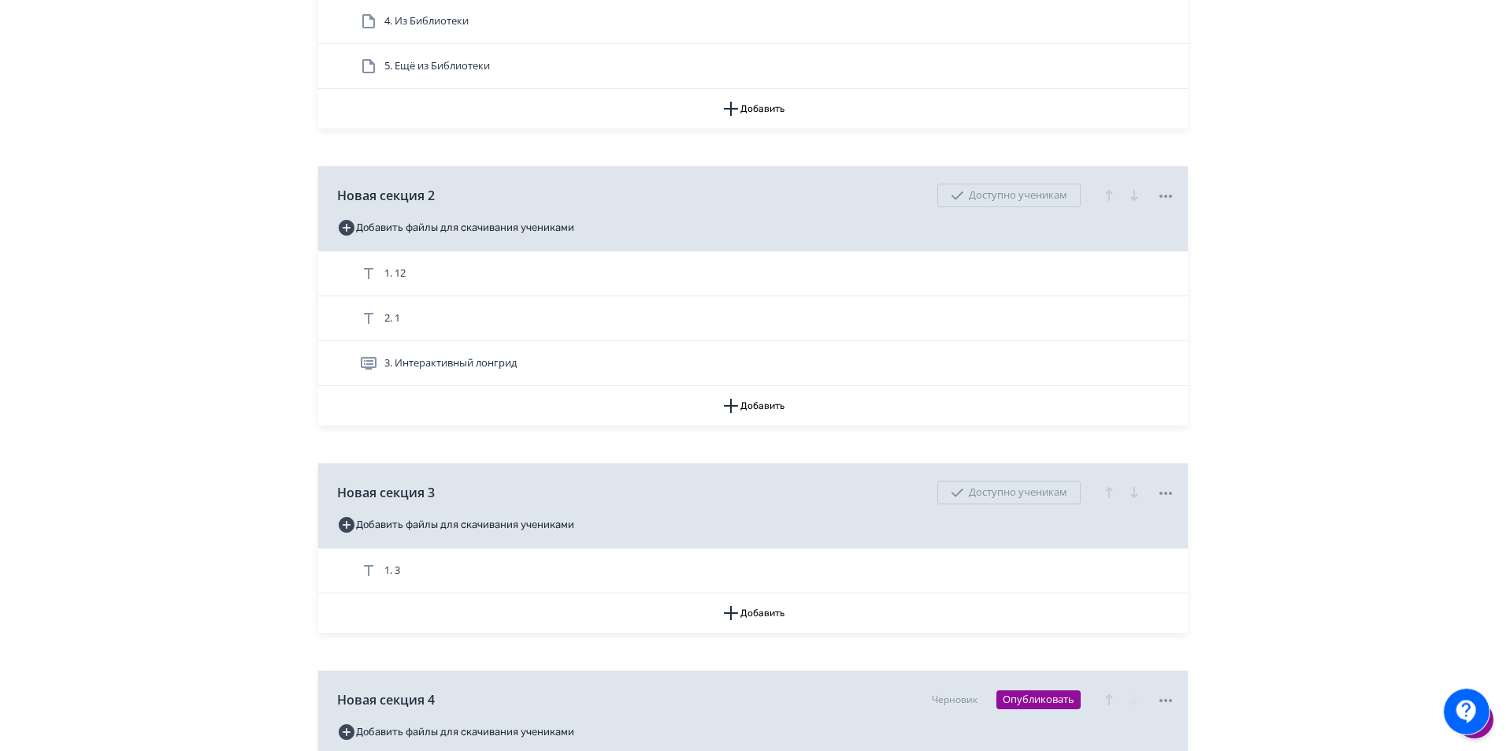
click at [1319, 316] on div "**********" at bounding box center [753, 157] width 1506 height 1630
click at [129, 195] on div "**********" at bounding box center [753, 157] width 1506 height 1630
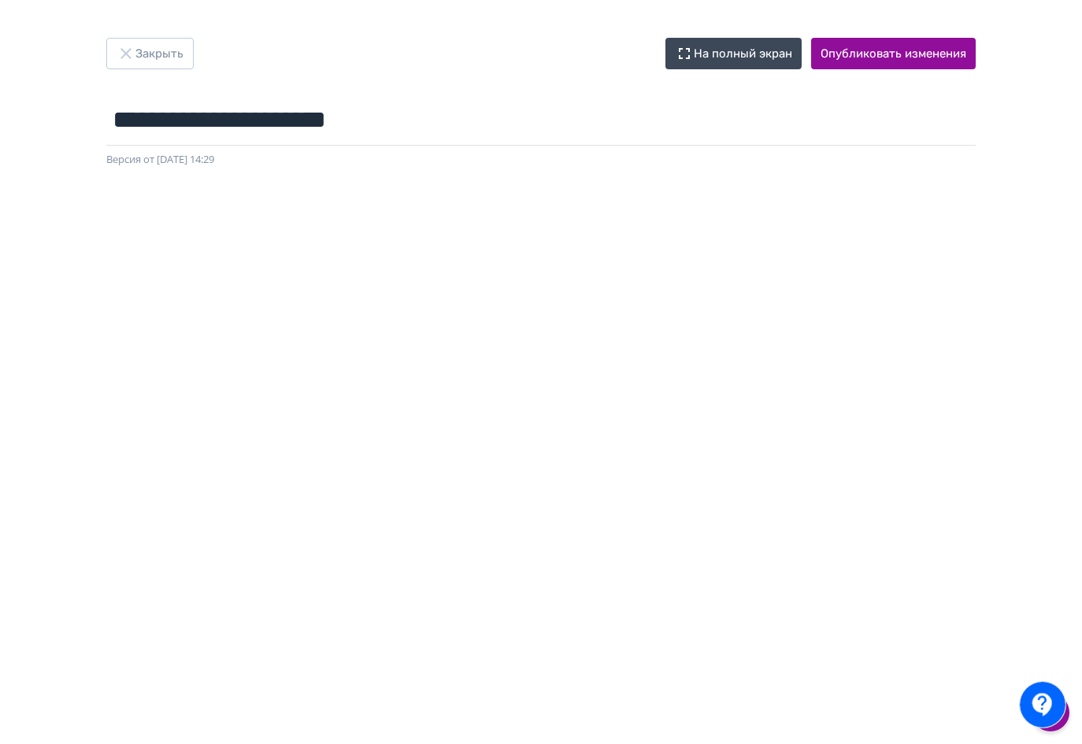
drag, startPoint x: 24, startPoint y: 69, endPoint x: 48, endPoint y: 68, distance: 23.6
click at [24, 69] on div "**********" at bounding box center [541, 372] width 1082 height 669
click at [185, 57] on button "Закрыть" at bounding box center [149, 54] width 87 height 32
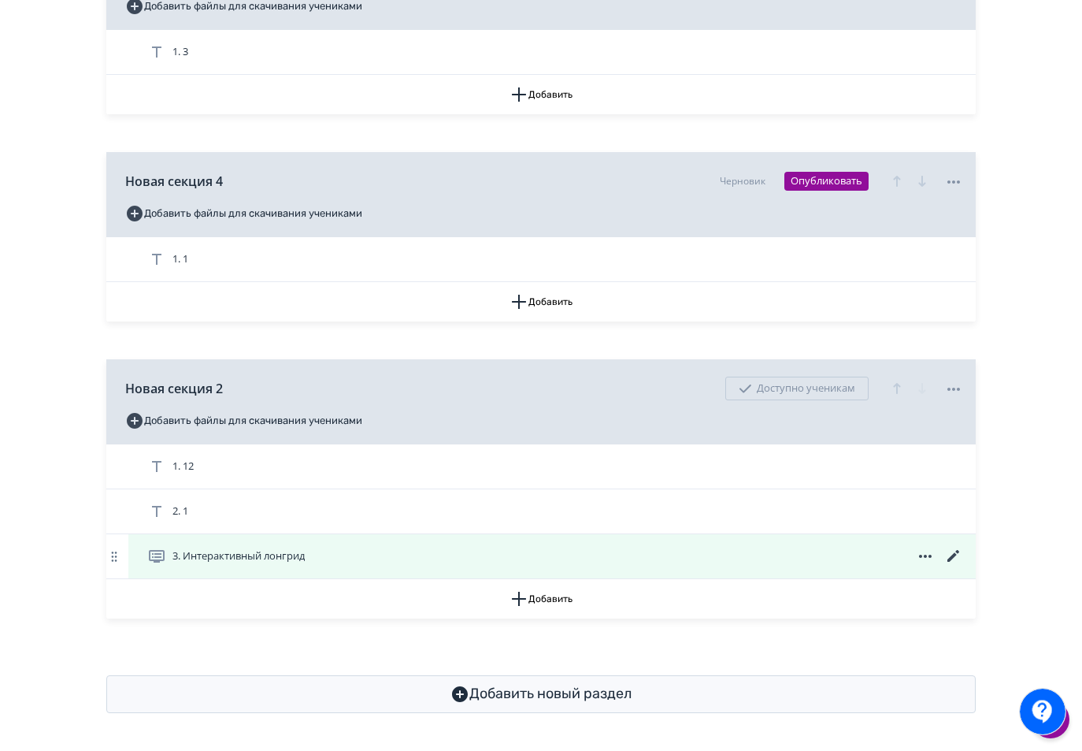
scroll to position [895, 0]
click at [954, 554] on icon at bounding box center [953, 556] width 12 height 12
